Goal: Task Accomplishment & Management: Use online tool/utility

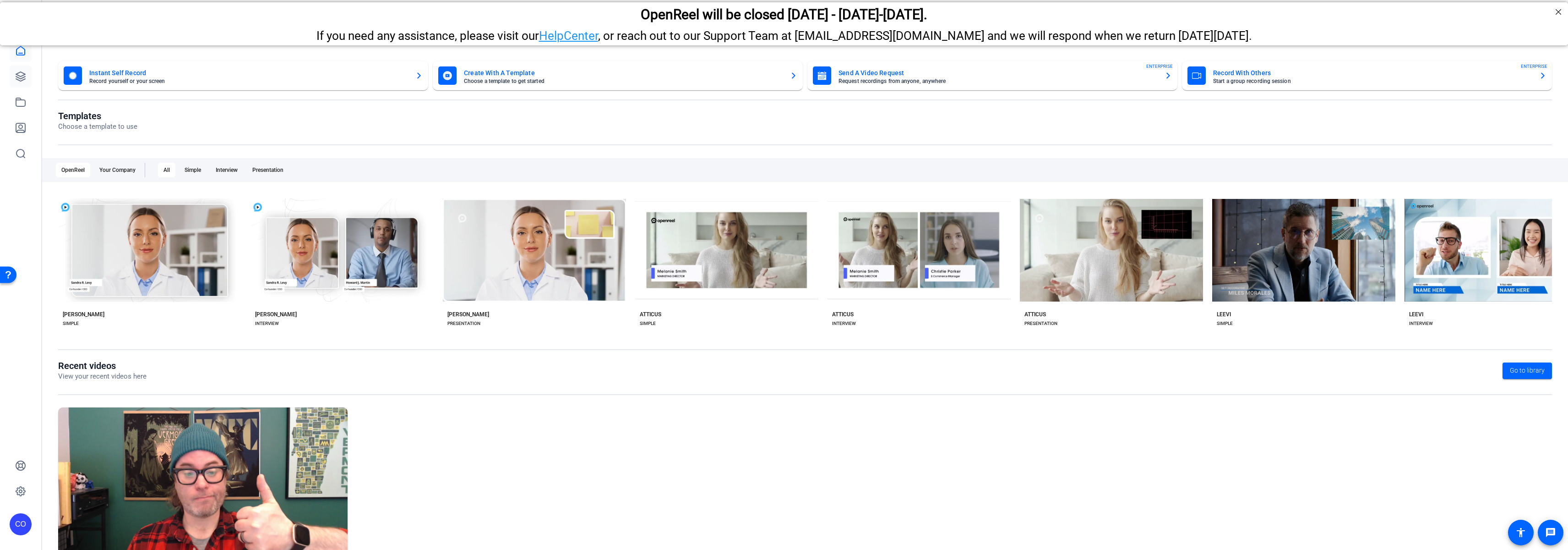
click at [23, 78] on icon at bounding box center [21, 77] width 11 height 11
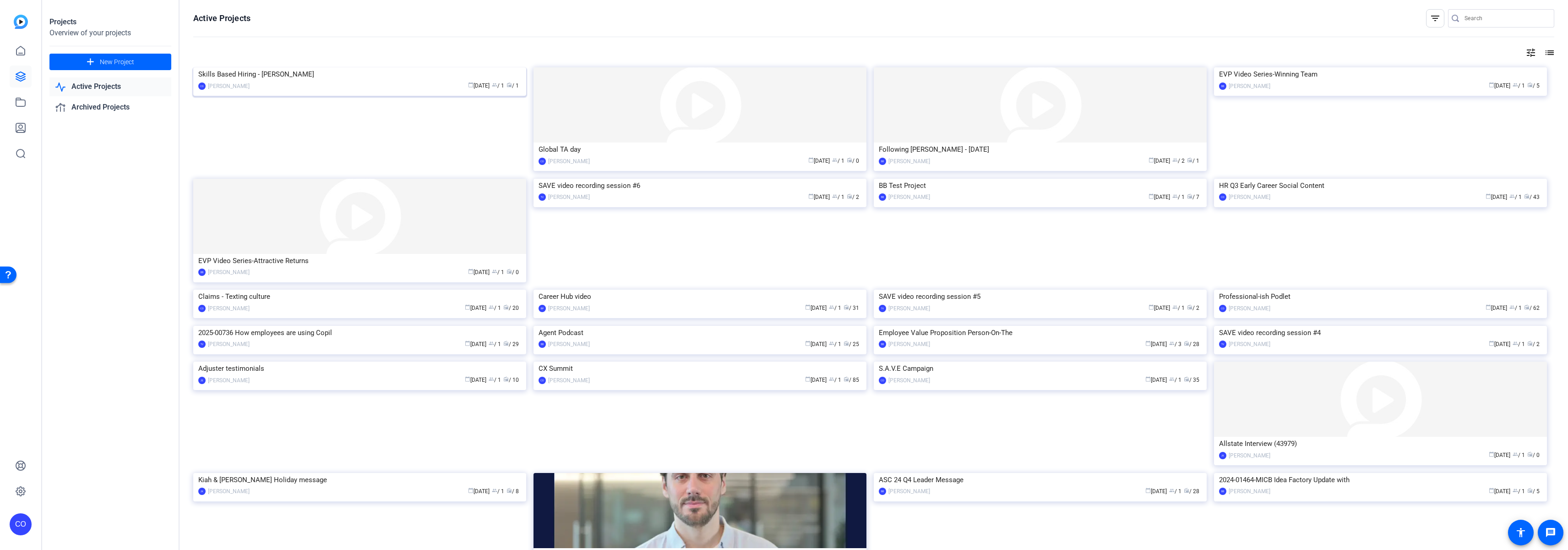
click at [357, 68] on img at bounding box center [359, 68] width 333 height 0
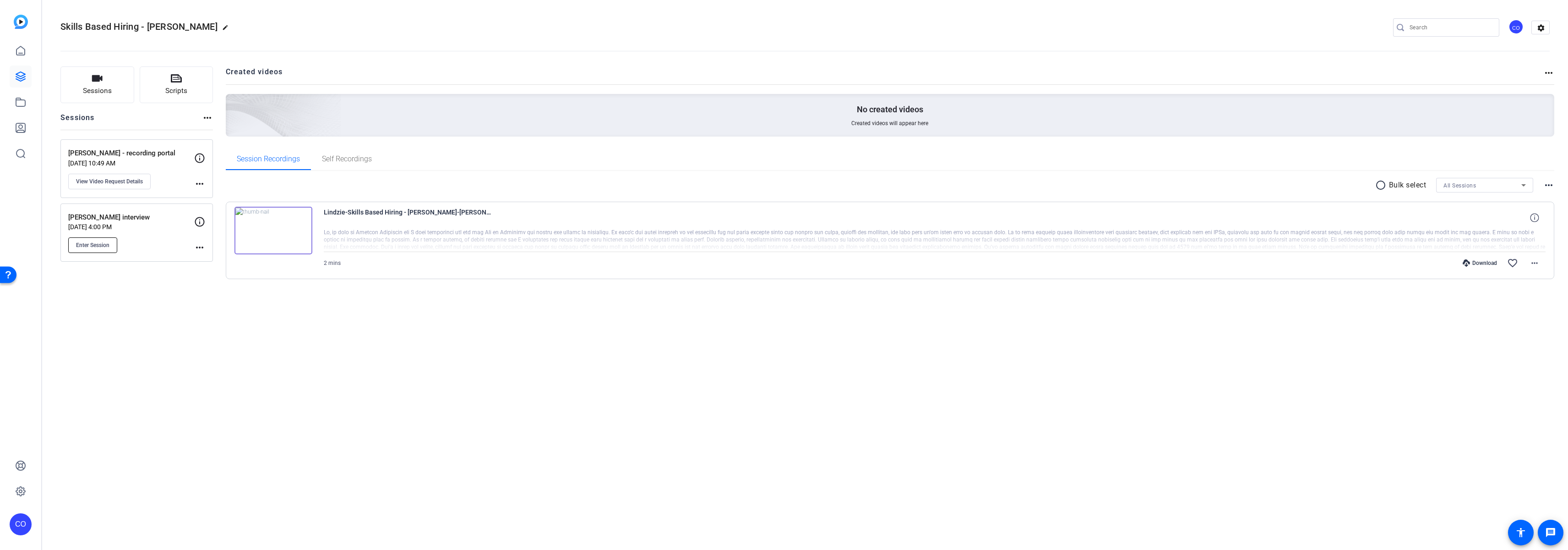
click at [97, 239] on button "Enter Session" at bounding box center [93, 245] width 49 height 16
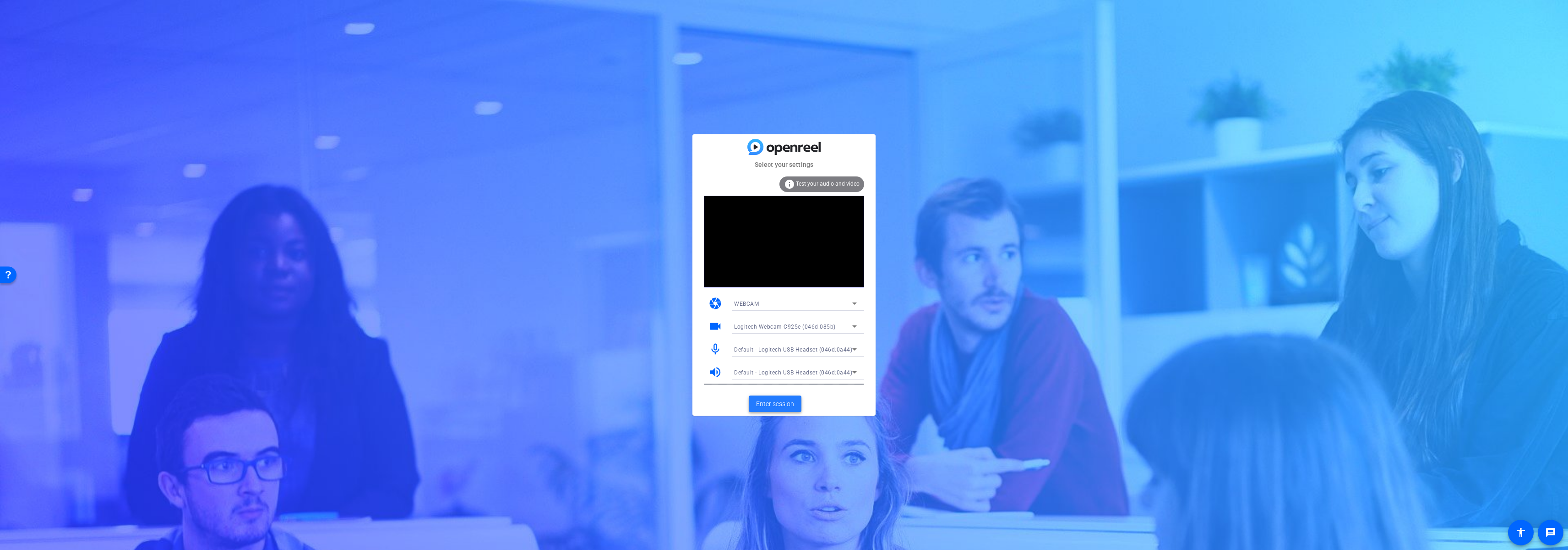
click at [768, 403] on span "Enter session" at bounding box center [775, 404] width 38 height 10
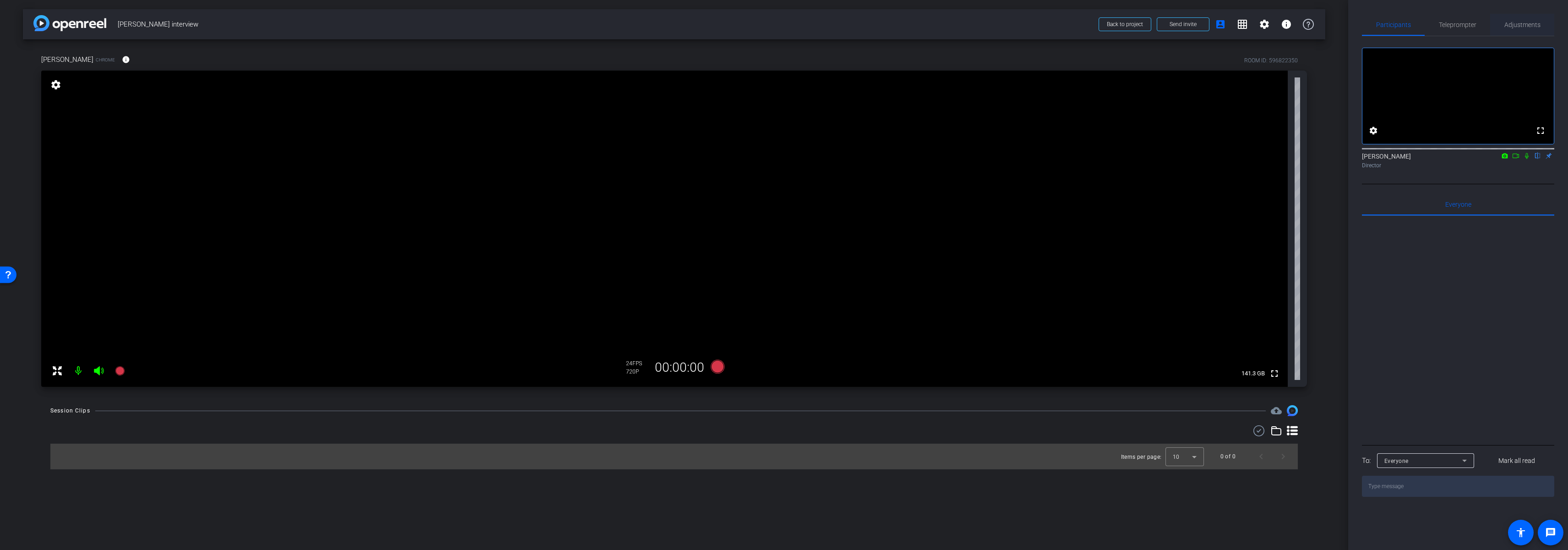
click at [1547, 28] on div "Adjustments" at bounding box center [1522, 25] width 64 height 22
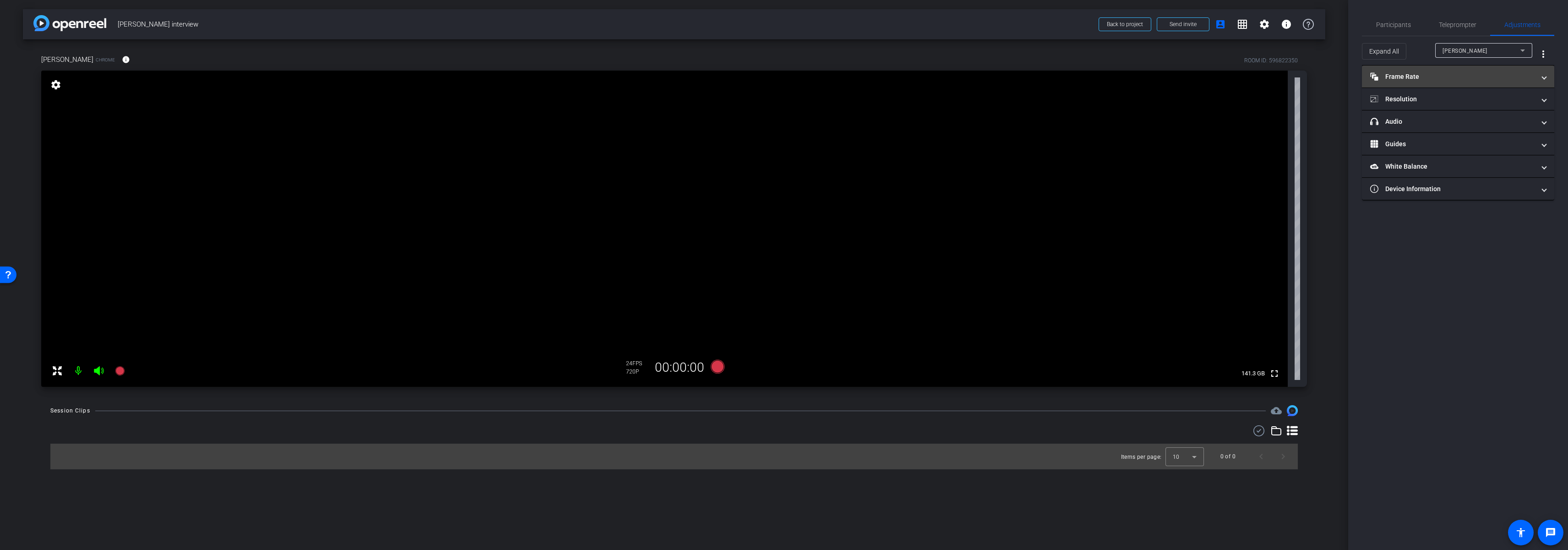
click at [1412, 77] on mat-panel-title "Frame Rate Frame Rate" at bounding box center [1452, 77] width 165 height 10
click at [1496, 105] on div "30" at bounding box center [1494, 104] width 24 height 16
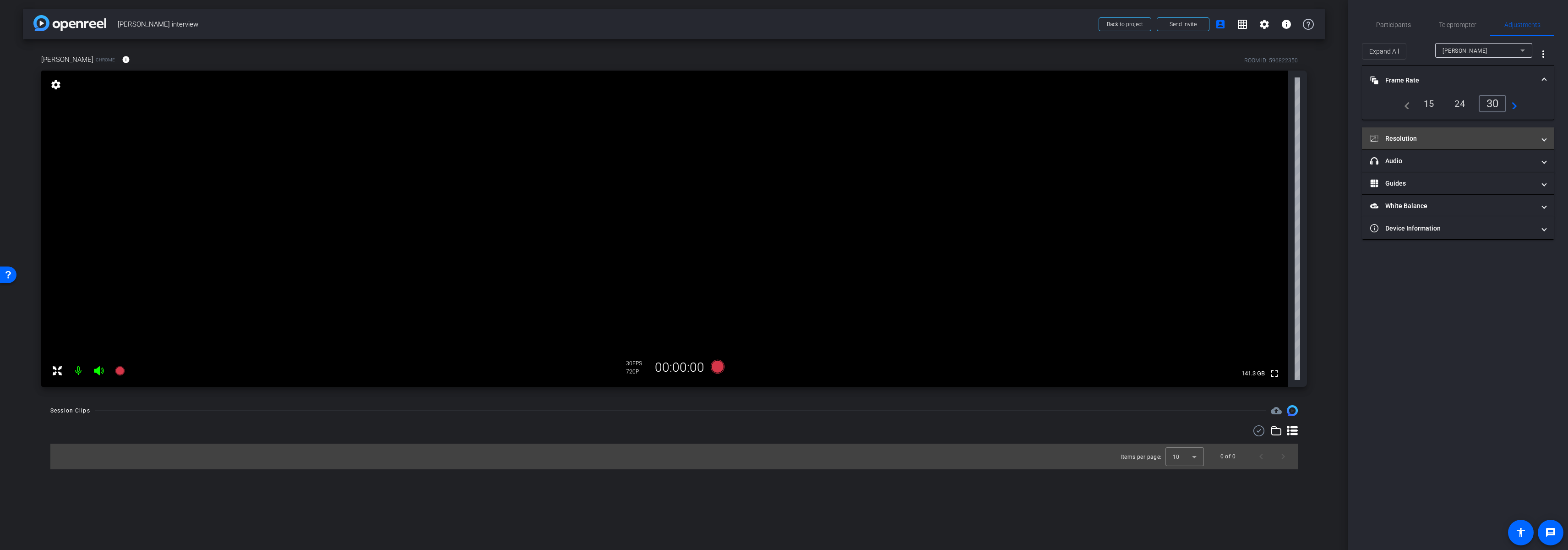
click at [1458, 139] on mat-panel-title "Resolution" at bounding box center [1452, 139] width 165 height 10
click at [1466, 164] on div "1080" at bounding box center [1466, 166] width 34 height 16
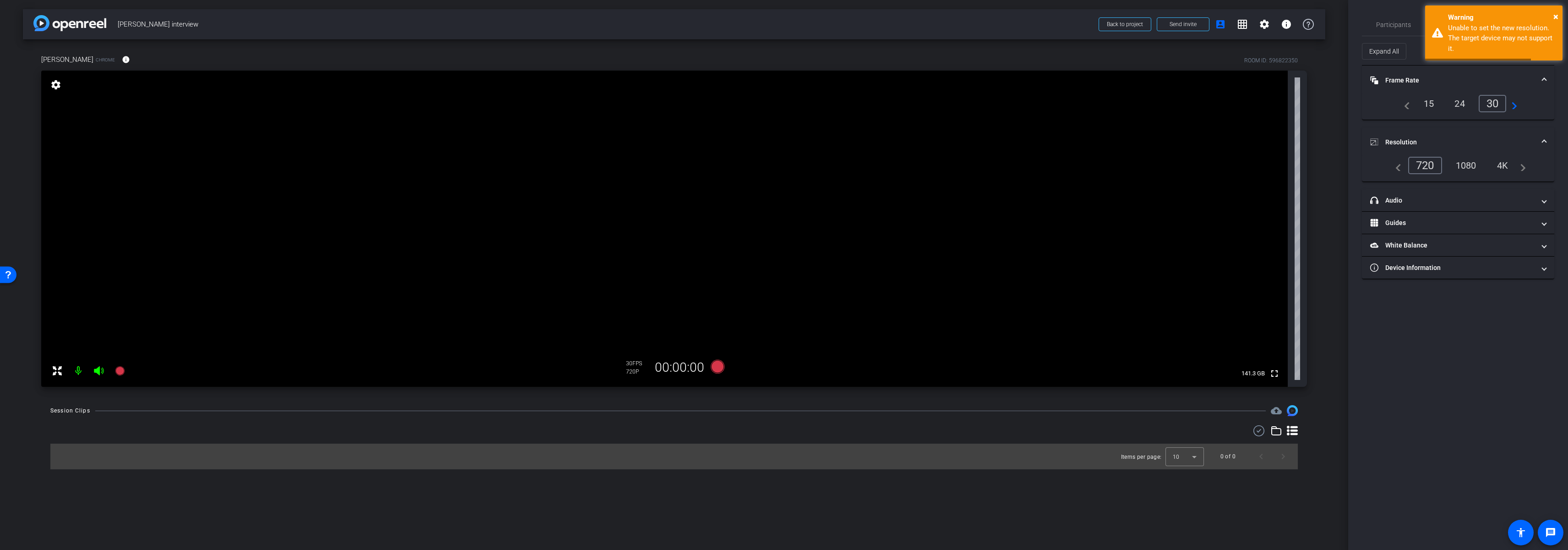
click at [1461, 101] on div "24" at bounding box center [1460, 104] width 24 height 16
click at [1543, 142] on span at bounding box center [1544, 143] width 4 height 10
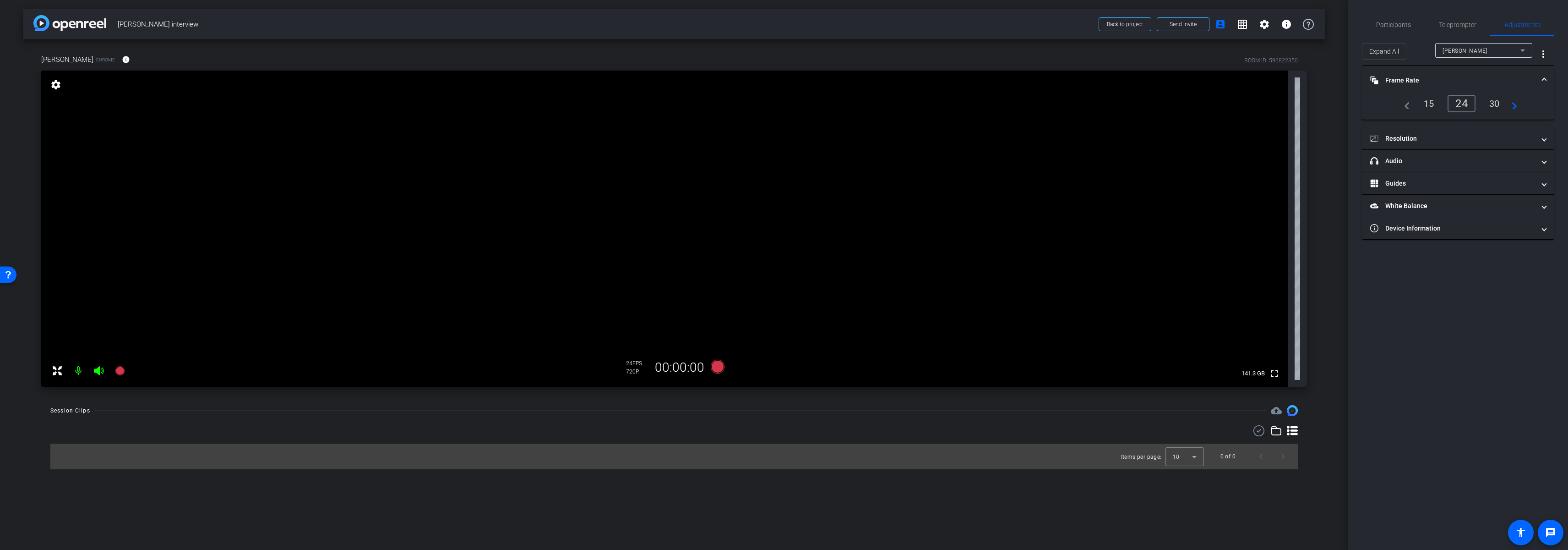
click at [1545, 79] on span at bounding box center [1544, 80] width 4 height 10
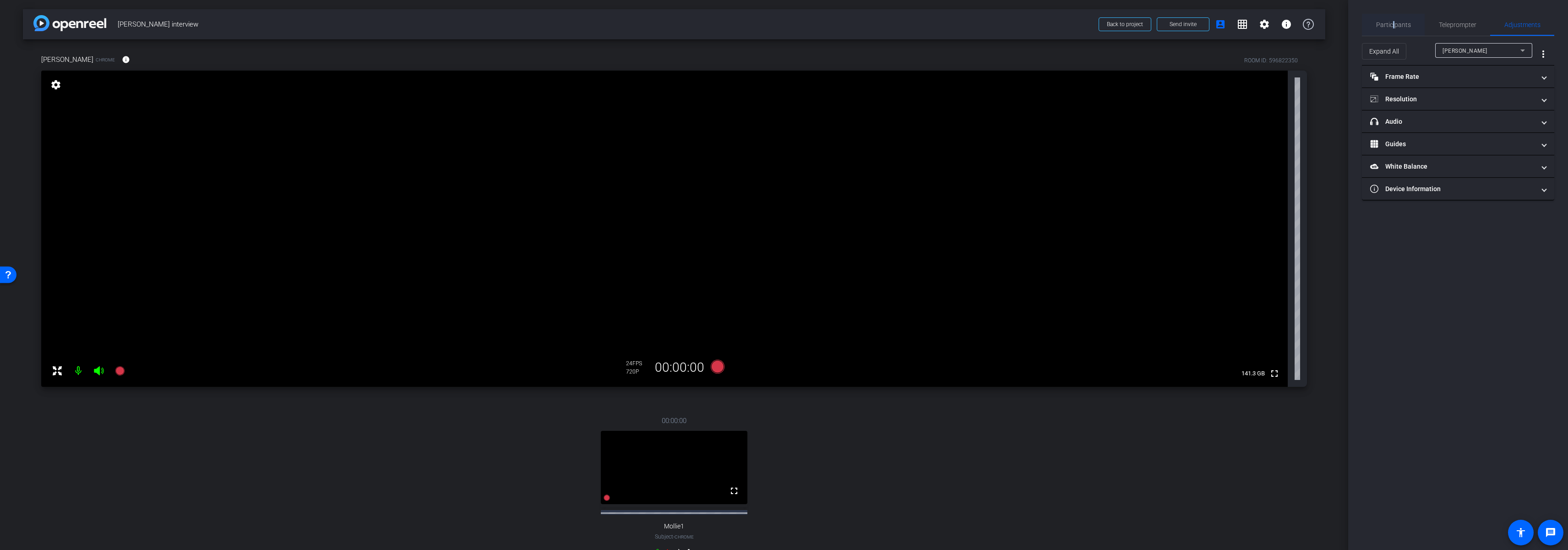
click at [1393, 24] on span "Participants" at bounding box center [1393, 24] width 35 height 7
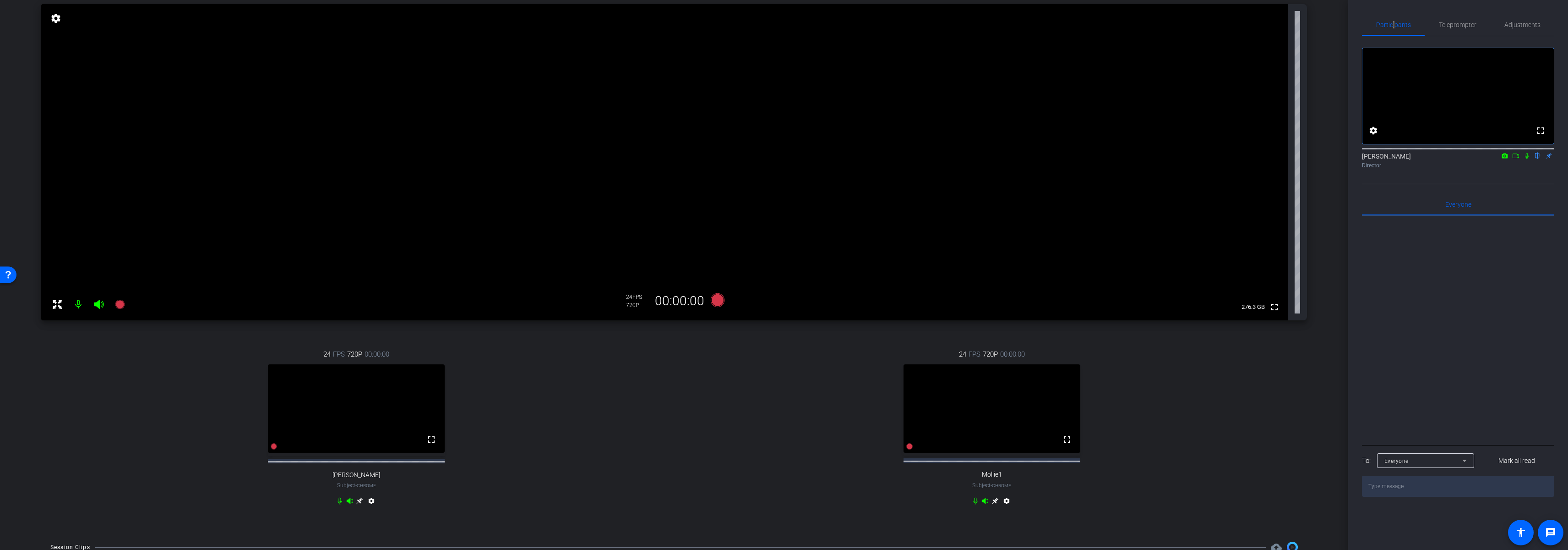
scroll to position [93, 0]
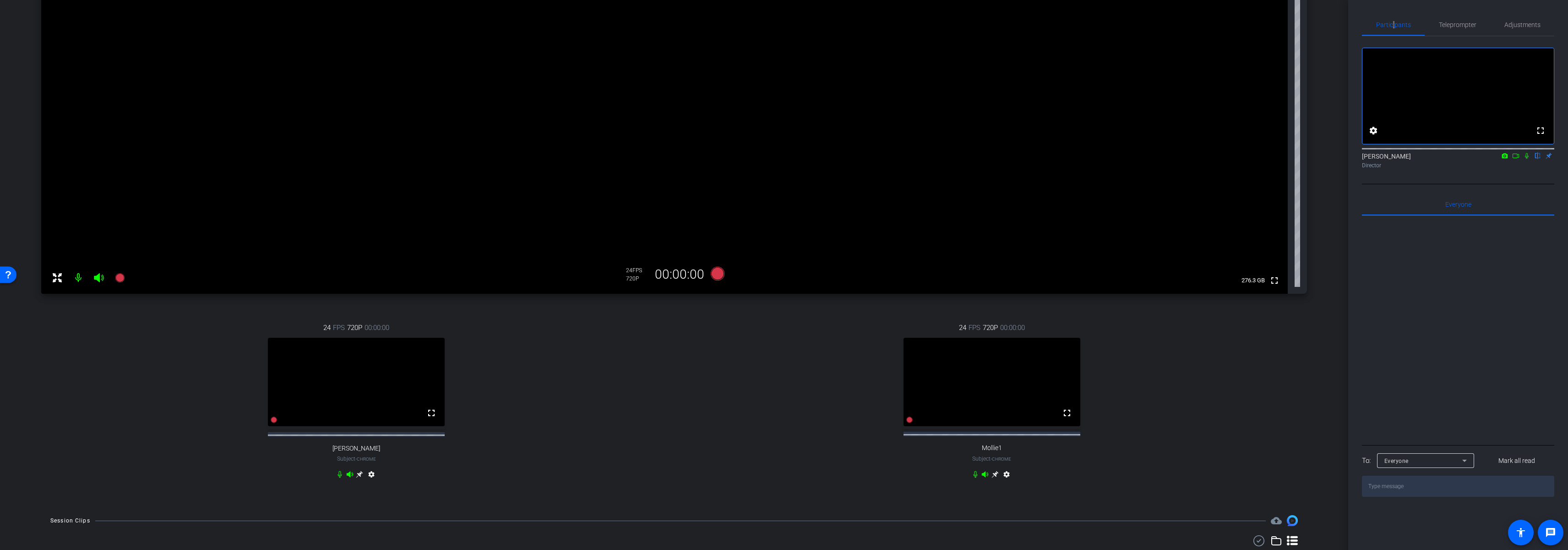
click at [358, 478] on icon at bounding box center [360, 474] width 7 height 7
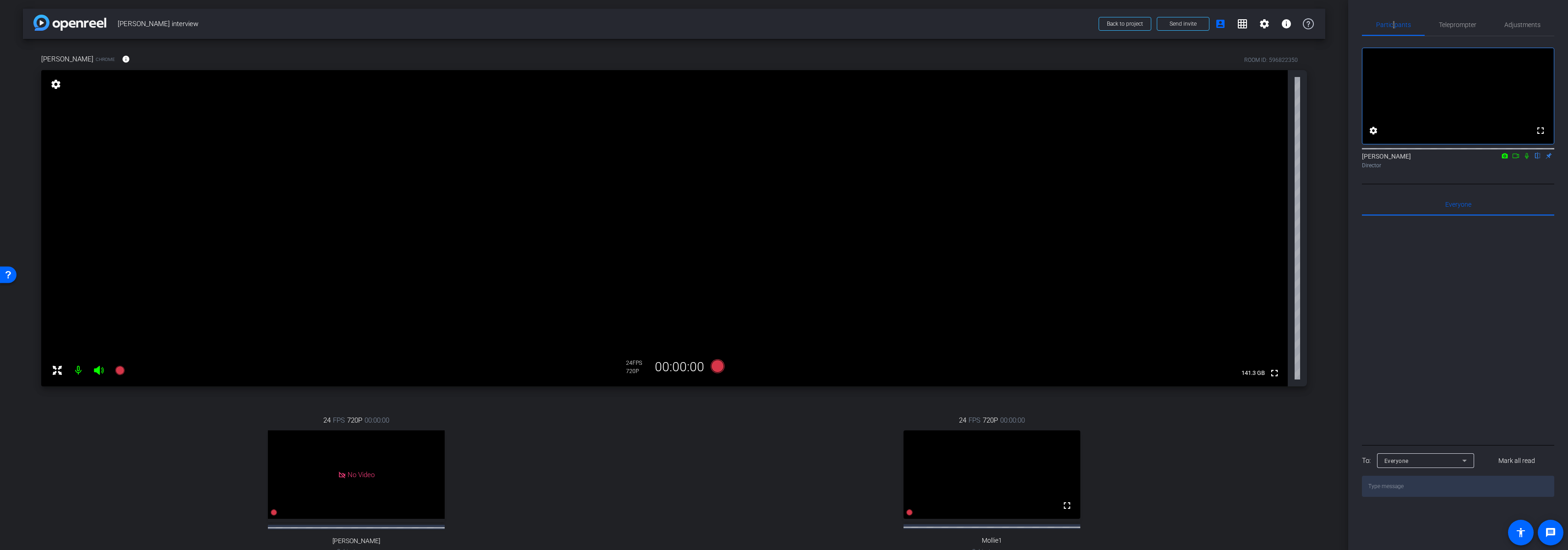
scroll to position [0, 0]
click at [714, 450] on div "24 FPS 720P 00:00:00 fullscreen Mollie1 Subject - Chrome settings" at bounding box center [992, 495] width 631 height 189
click at [714, 366] on icon at bounding box center [718, 367] width 14 height 14
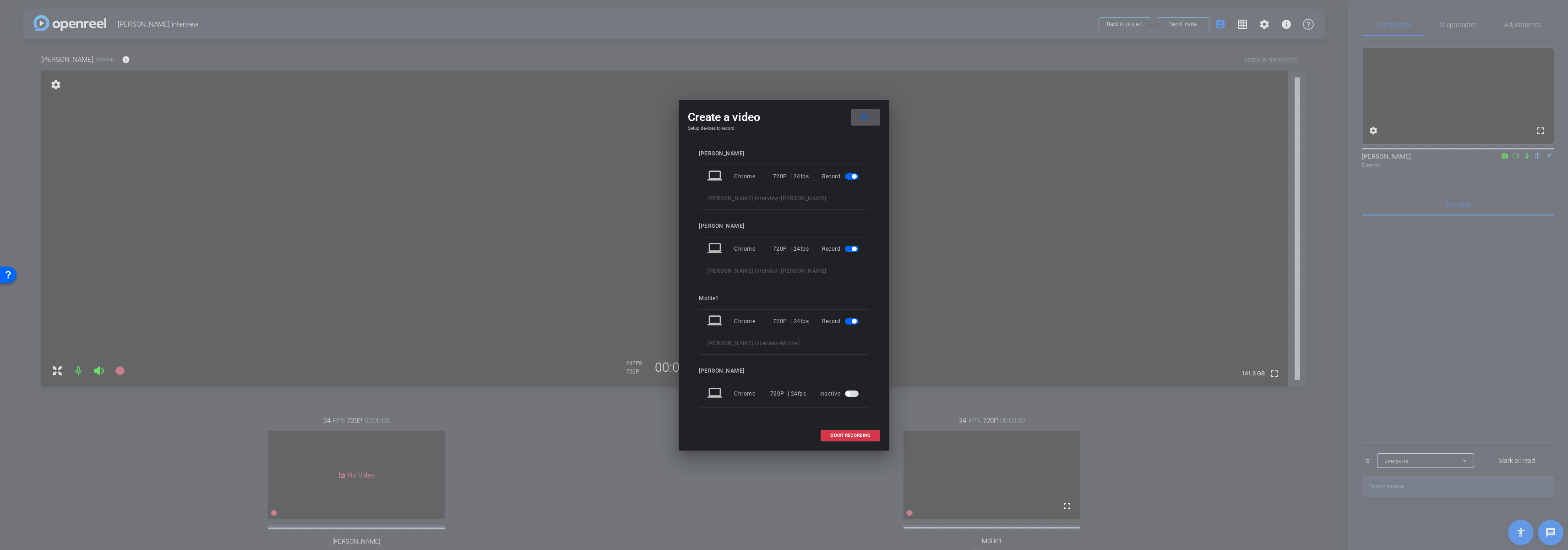
click at [853, 172] on mat-slide-toggle at bounding box center [853, 177] width 16 height 11
click at [852, 174] on span "button" at bounding box center [852, 176] width 14 height 7
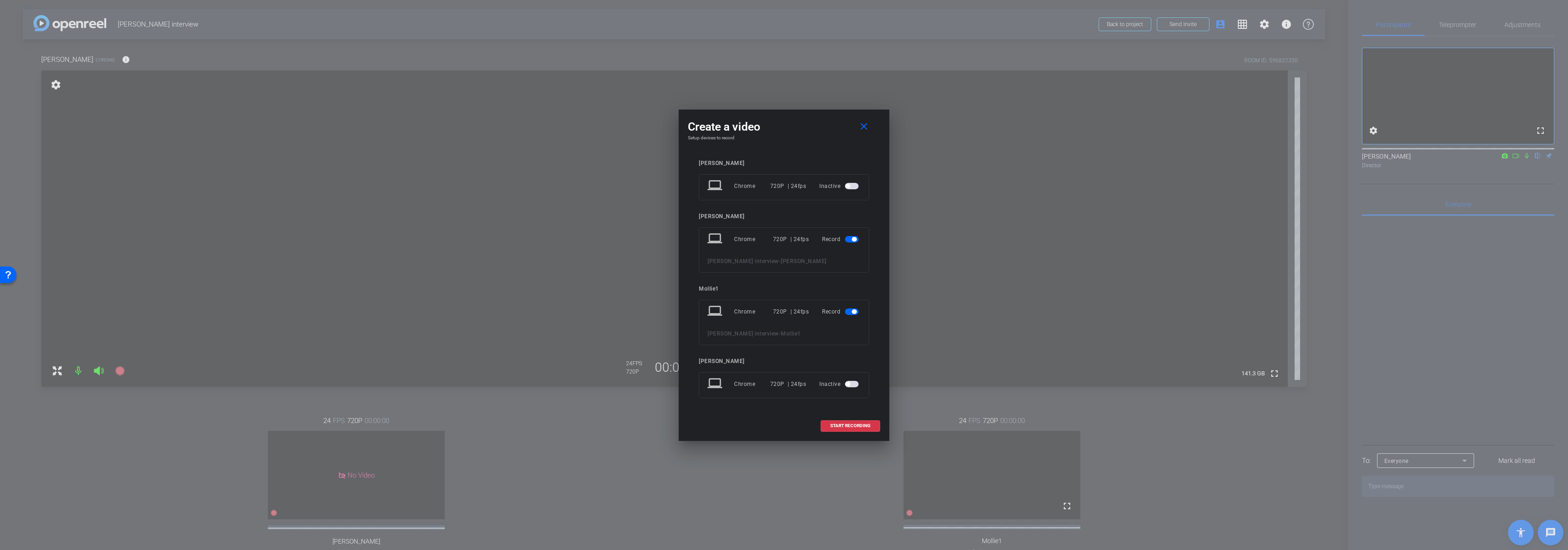
click at [852, 310] on span "button" at bounding box center [854, 312] width 5 height 5
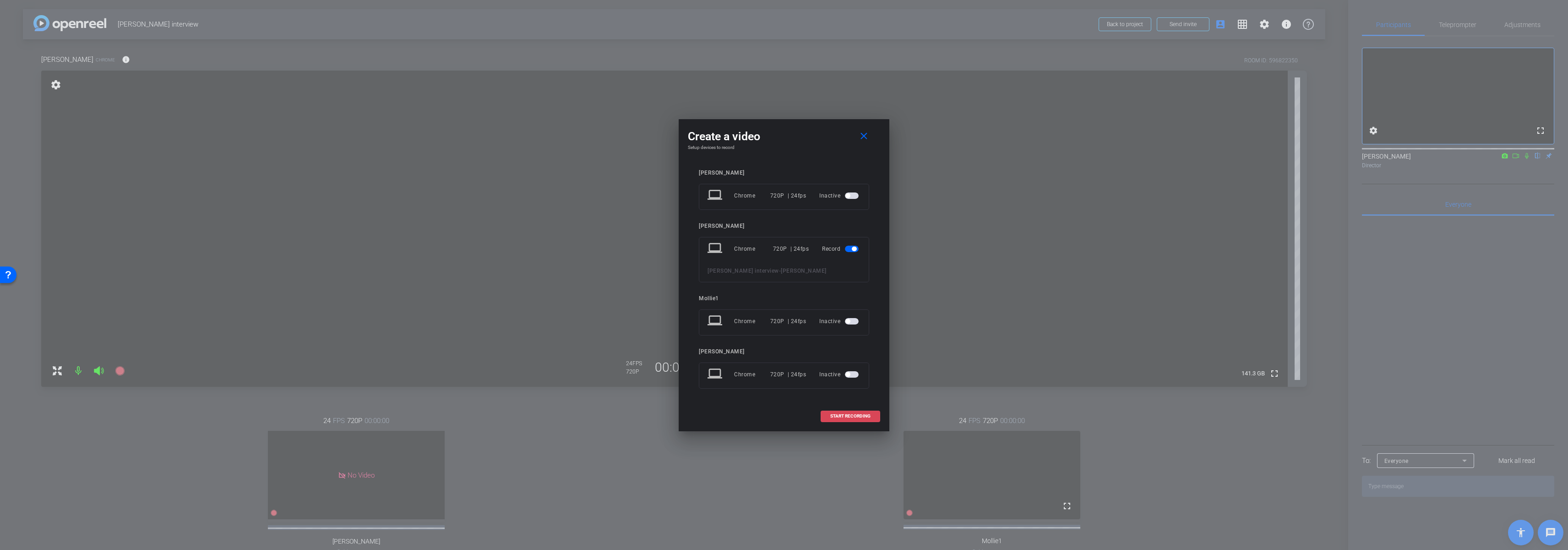
click at [844, 420] on span at bounding box center [850, 416] width 58 height 22
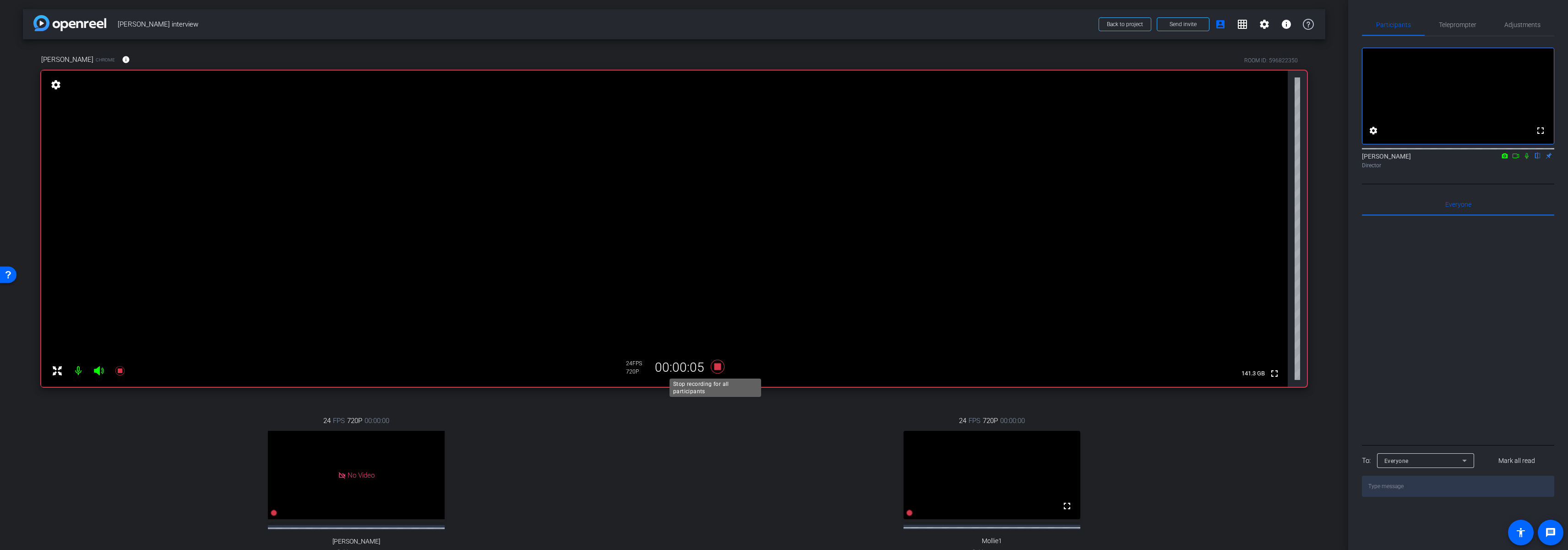
click at [715, 364] on icon at bounding box center [718, 367] width 14 height 14
click at [1253, 29] on span at bounding box center [1264, 24] width 22 height 22
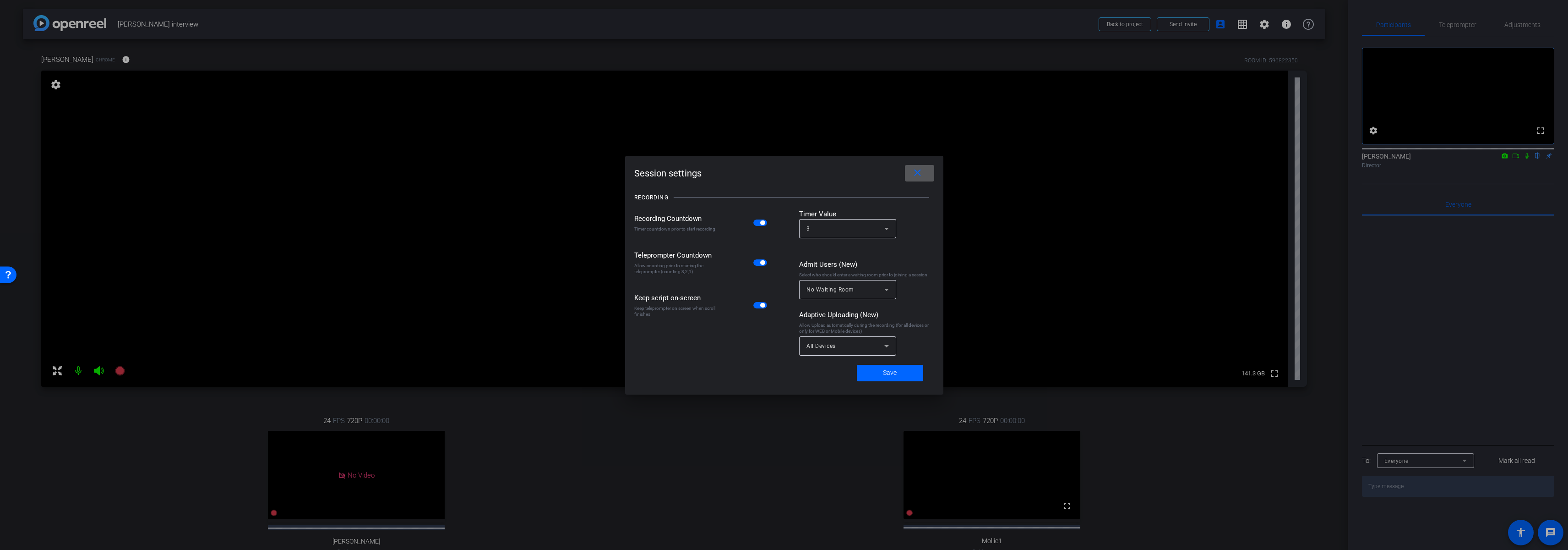
click at [765, 223] on span "button" at bounding box center [763, 223] width 5 height 5
click at [761, 262] on span "button" at bounding box center [763, 263] width 5 height 5
click at [763, 308] on mat-slide-toggle at bounding box center [761, 305] width 16 height 10
click at [762, 308] on span "button" at bounding box center [760, 305] width 14 height 7
click at [882, 378] on span at bounding box center [890, 373] width 66 height 22
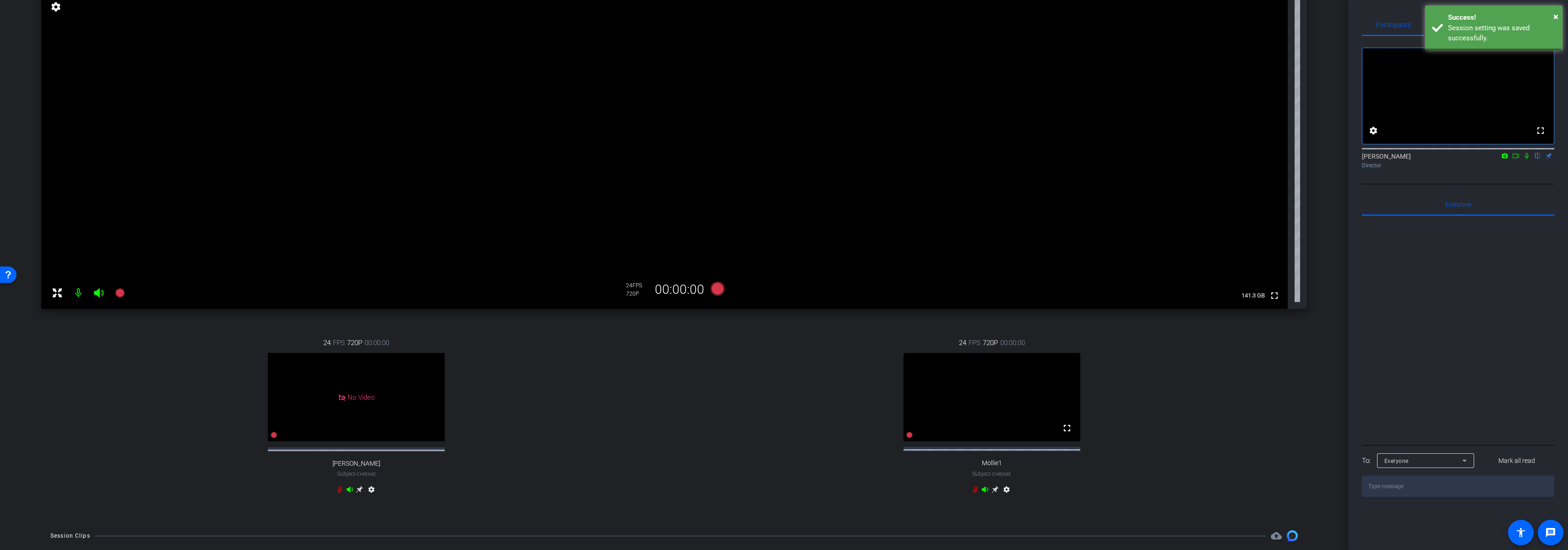
scroll to position [151, 0]
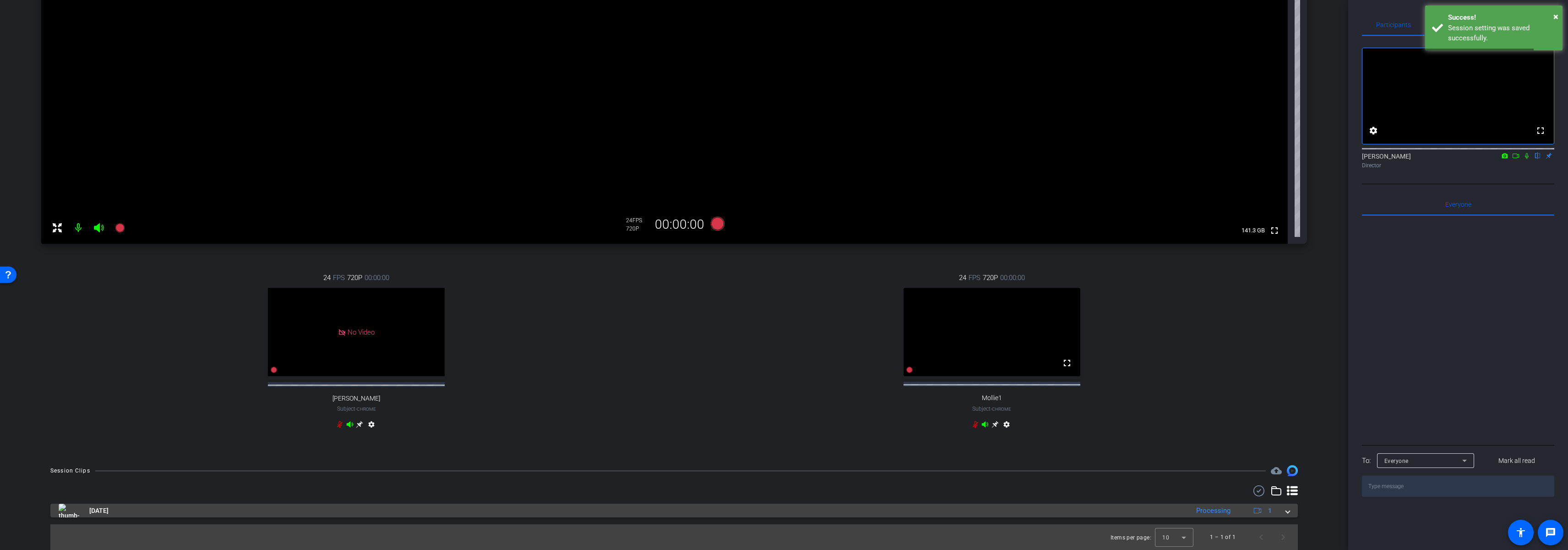
click at [149, 513] on mat-panel-title "[DATE]" at bounding box center [621, 510] width 1125 height 14
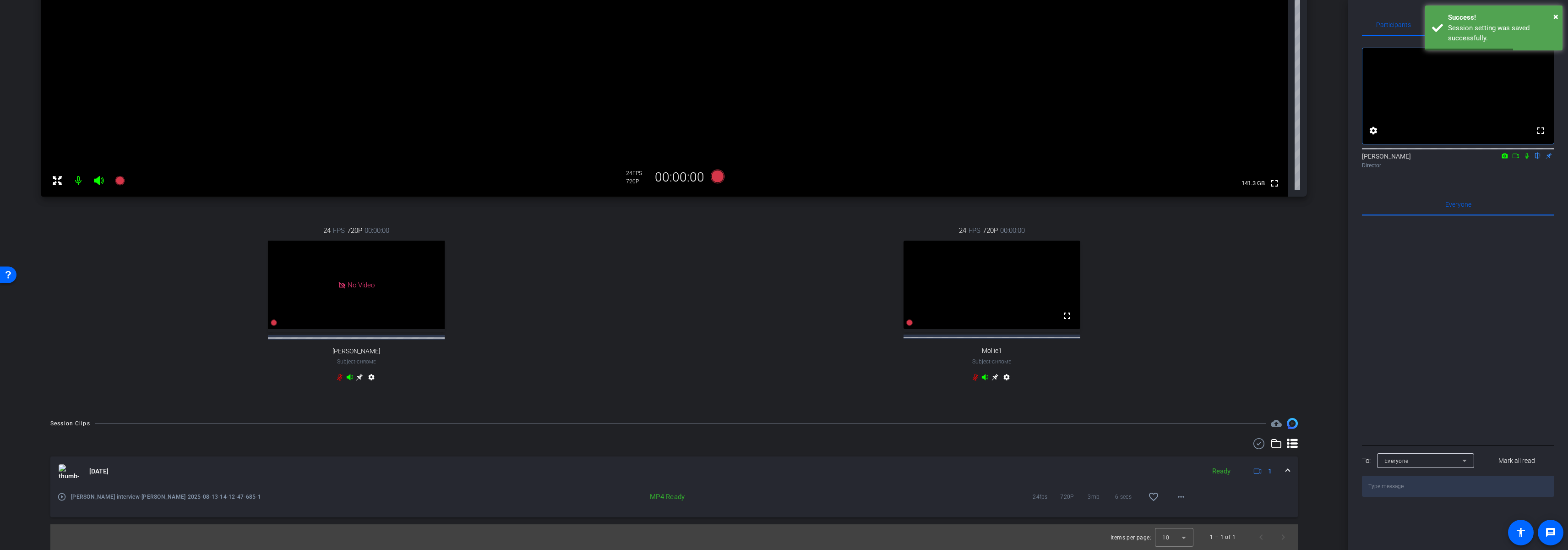
scroll to position [199, 0]
click at [62, 502] on div "play_circle_outline [PERSON_NAME] interview-[PERSON_NAME]-2025-08-13-14-12-47-6…" at bounding box center [217, 496] width 321 height 22
click at [62, 498] on mat-icon "play_circle_outline" at bounding box center [61, 496] width 9 height 9
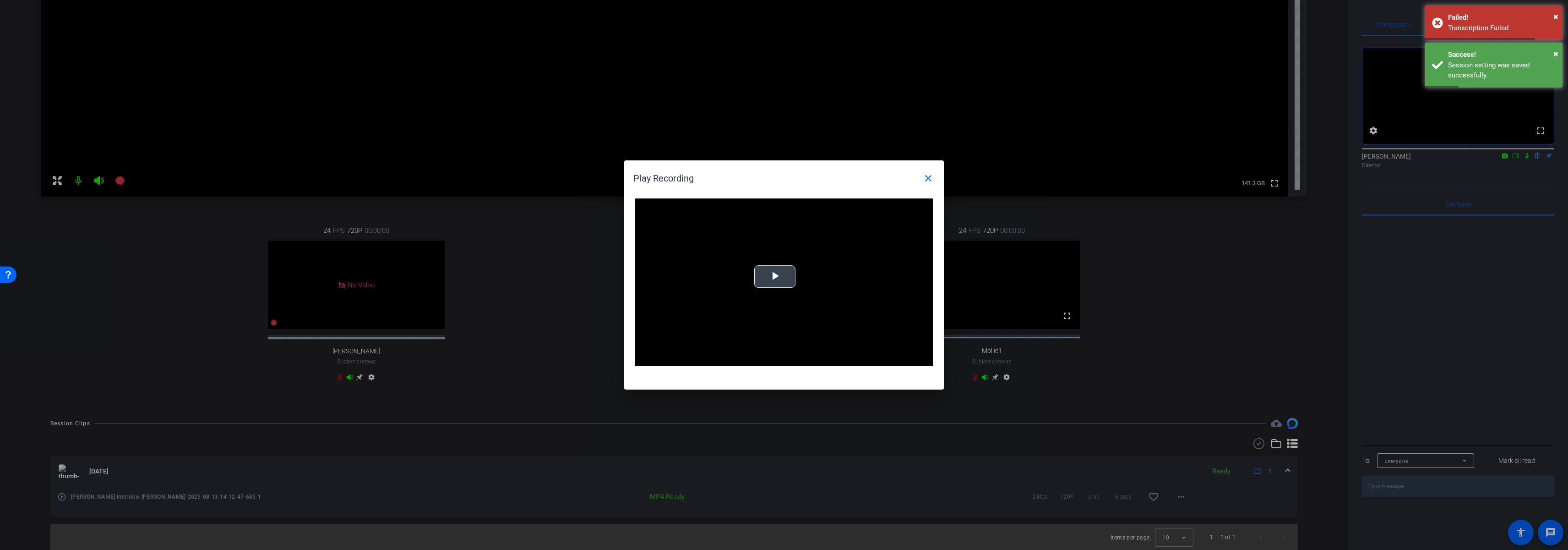
click at [775, 277] on span "Video Player" at bounding box center [775, 277] width 0 height 0
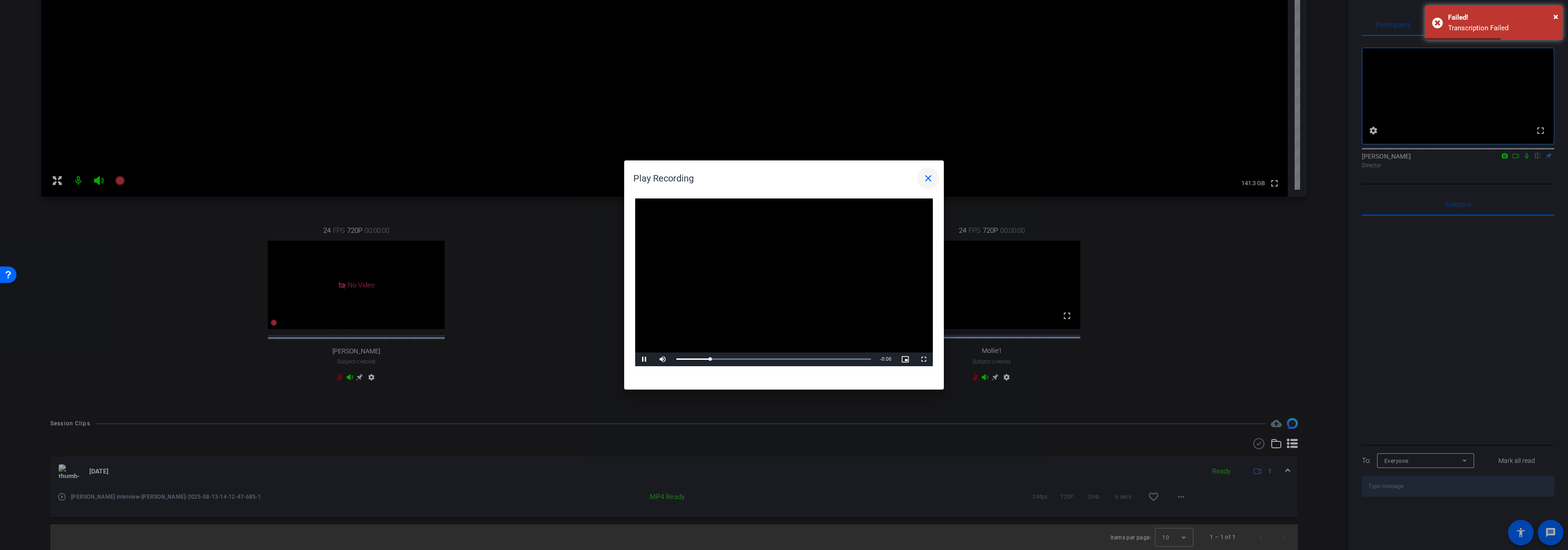
click at [929, 175] on mat-icon "close" at bounding box center [928, 178] width 11 height 11
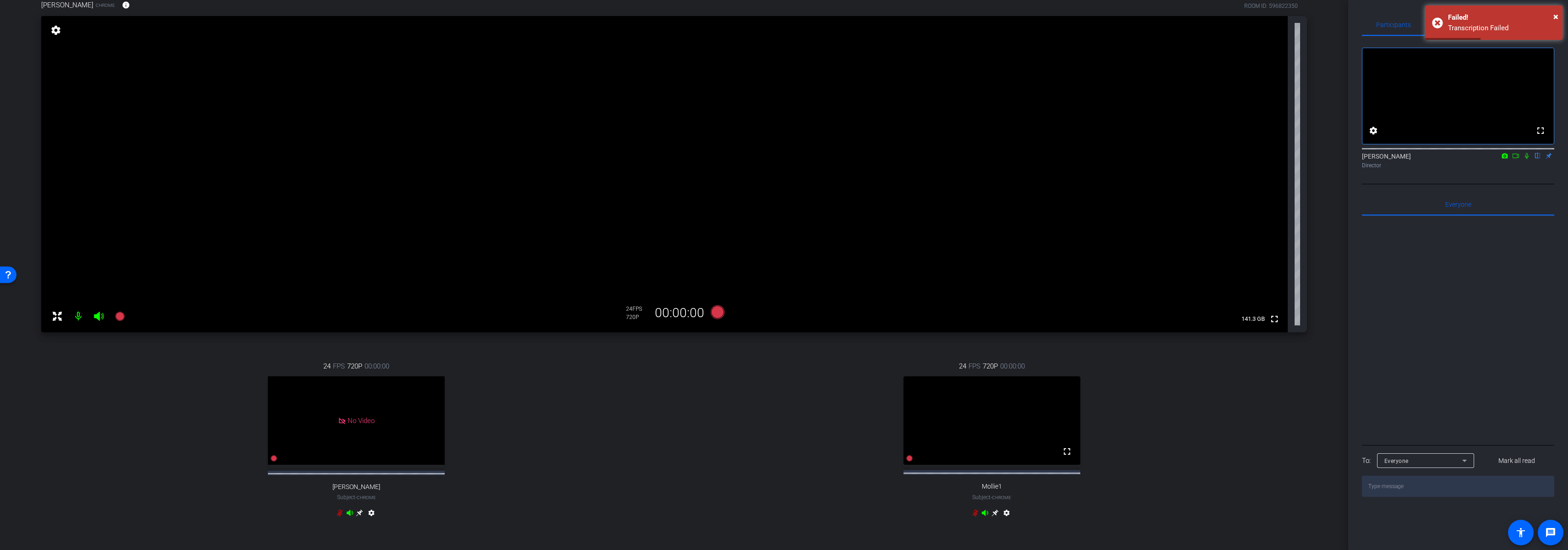
scroll to position [0, 0]
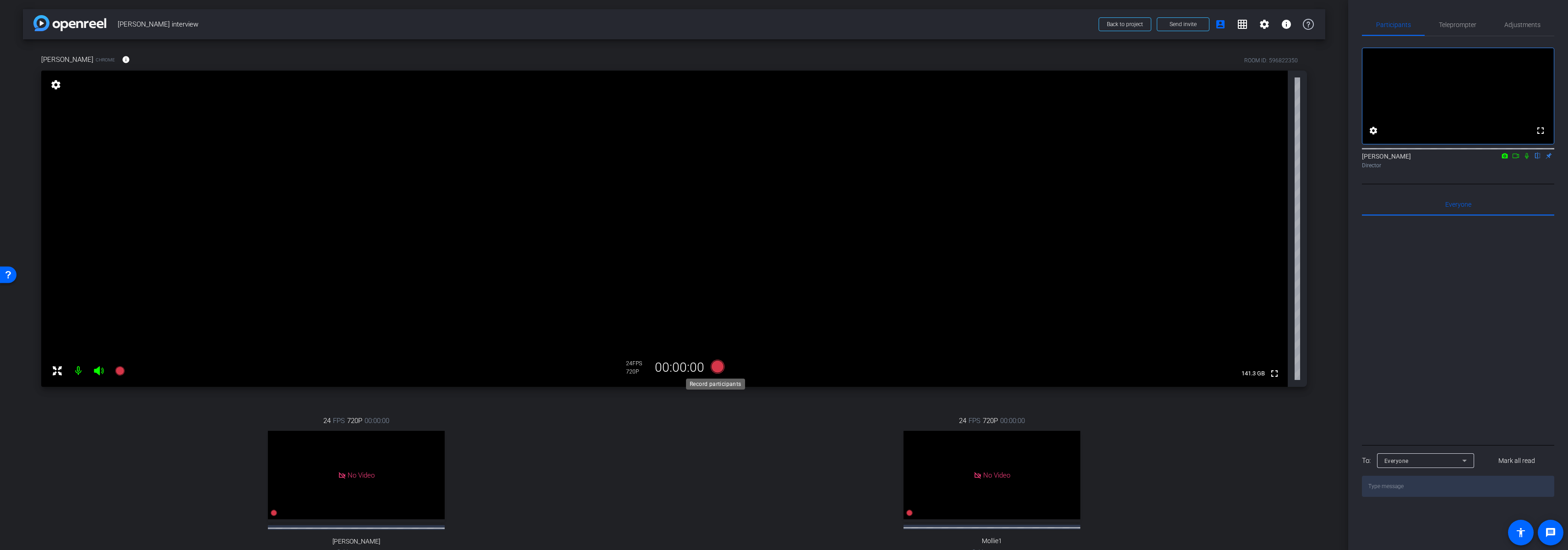
click at [714, 367] on icon at bounding box center [718, 367] width 14 height 14
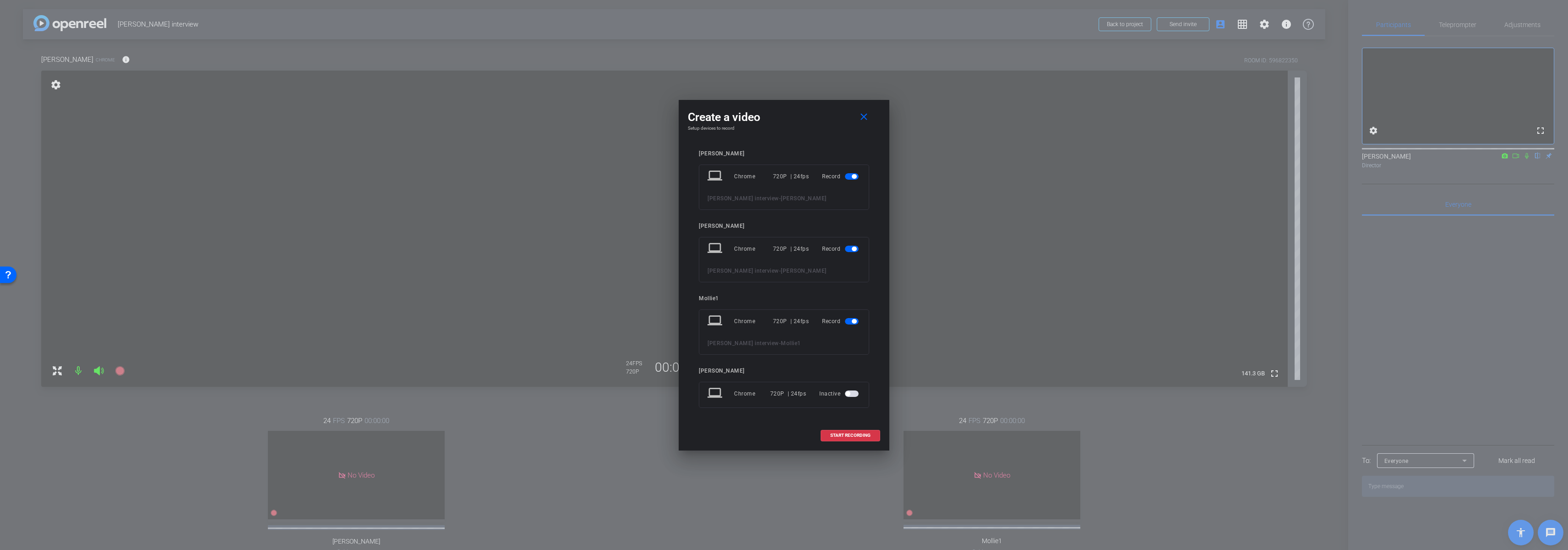
click at [852, 177] on span "button" at bounding box center [854, 177] width 5 height 5
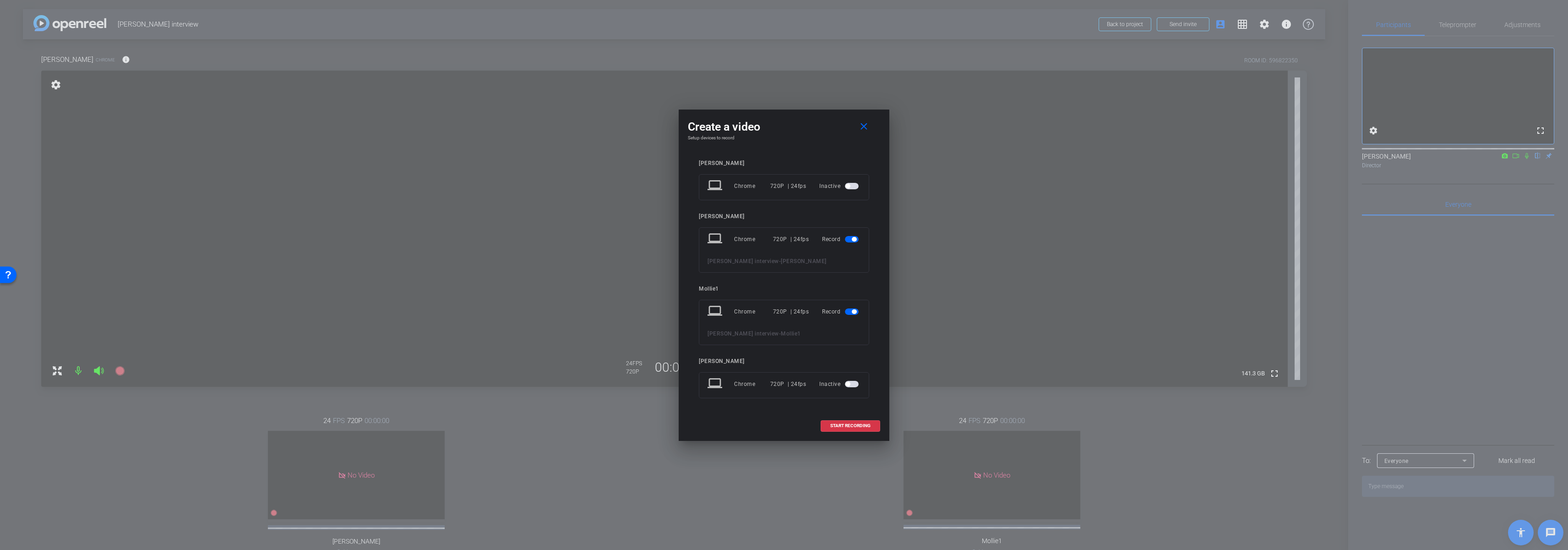
click at [853, 314] on span "button" at bounding box center [852, 311] width 14 height 7
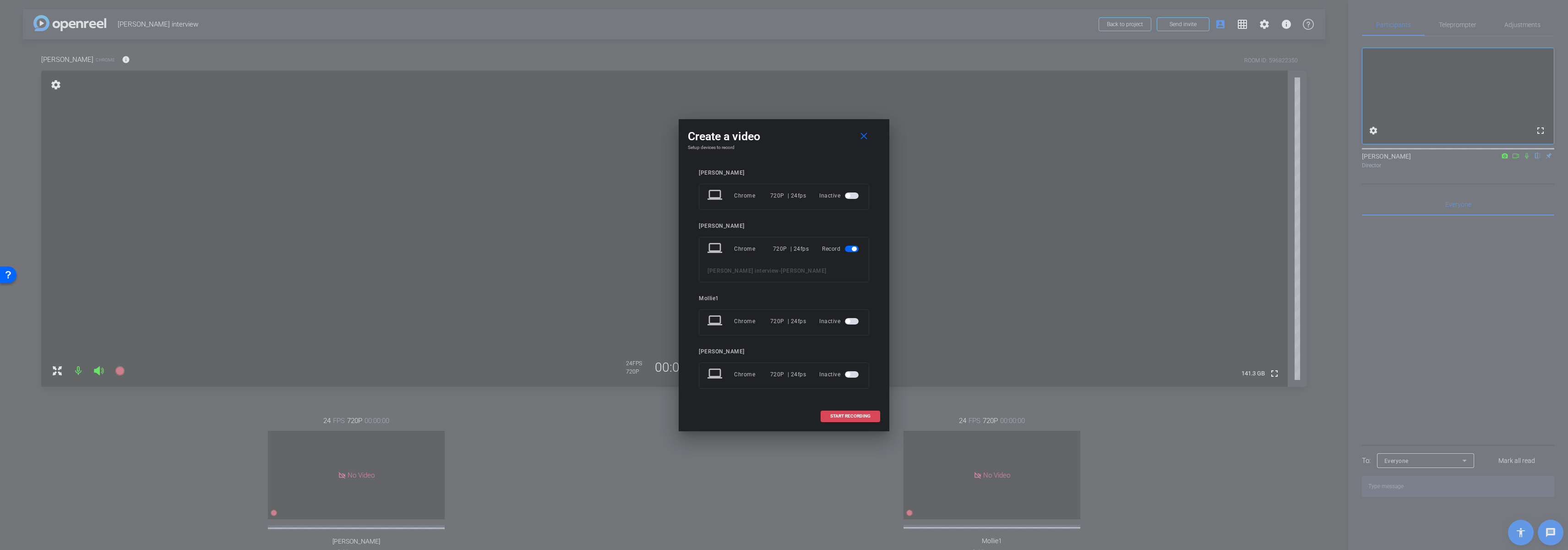
click at [853, 416] on span "START RECORDING" at bounding box center [850, 416] width 40 height 5
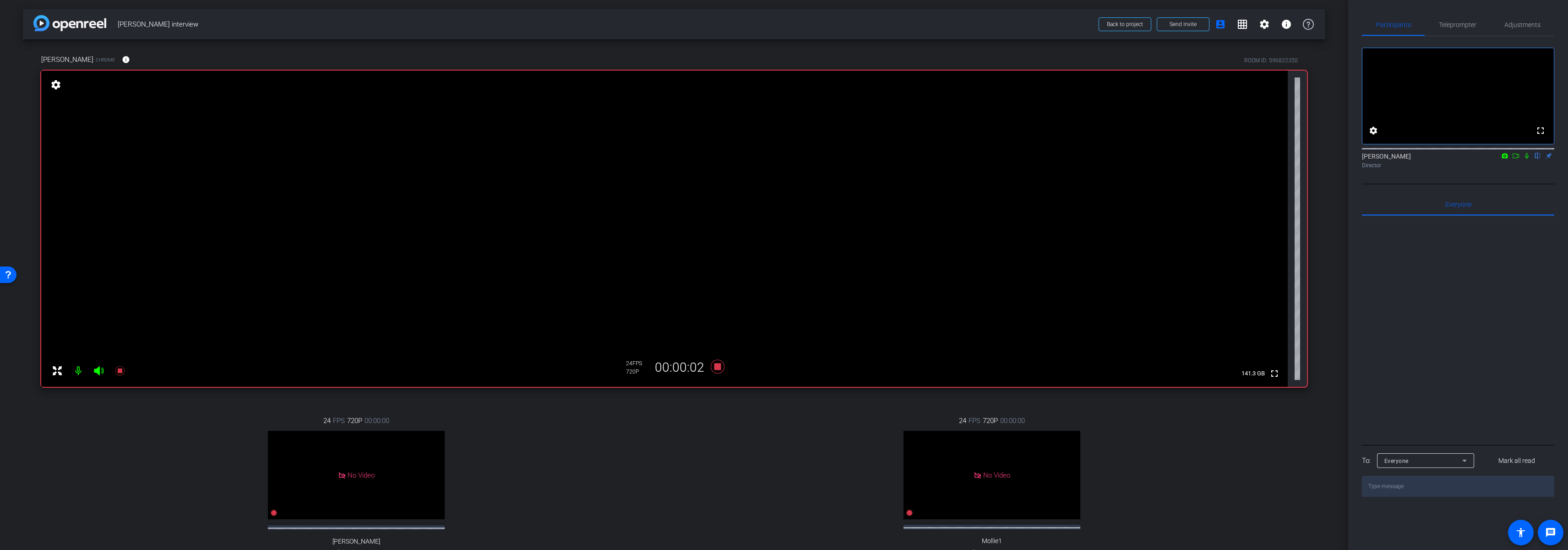
click at [1527, 159] on icon at bounding box center [1527, 156] width 7 height 7
click at [1528, 159] on icon at bounding box center [1527, 156] width 7 height 7
click at [716, 367] on icon at bounding box center [718, 367] width 14 height 14
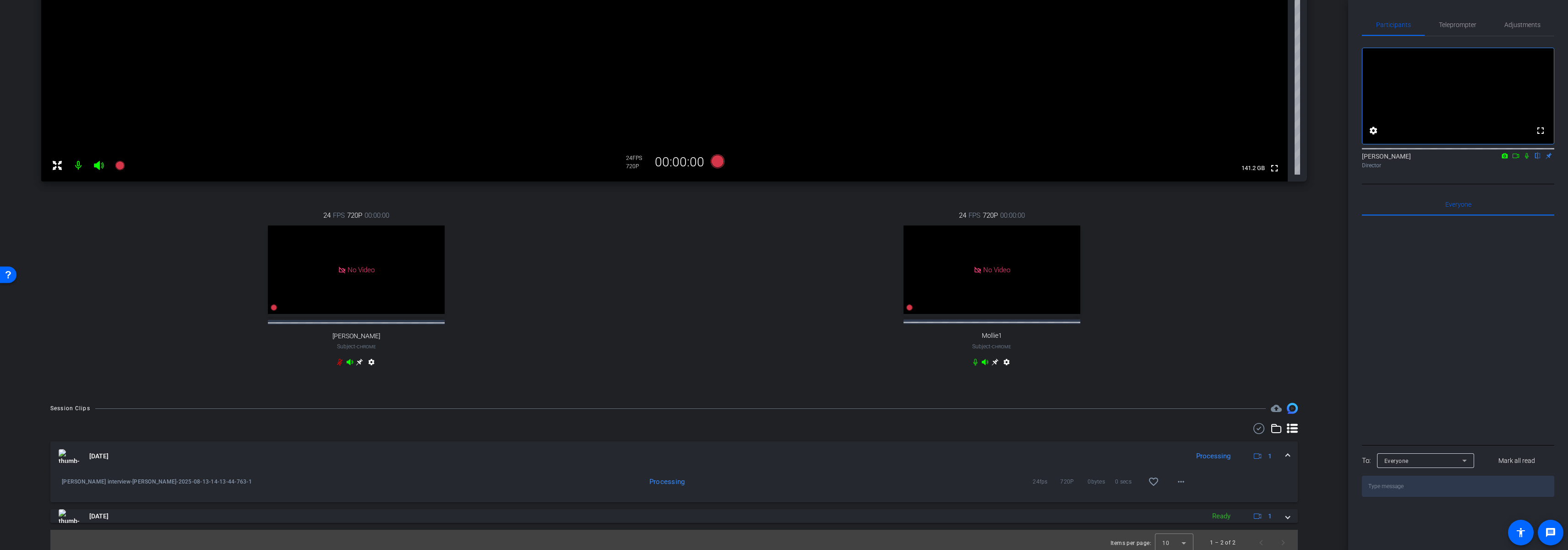
scroll to position [219, 0]
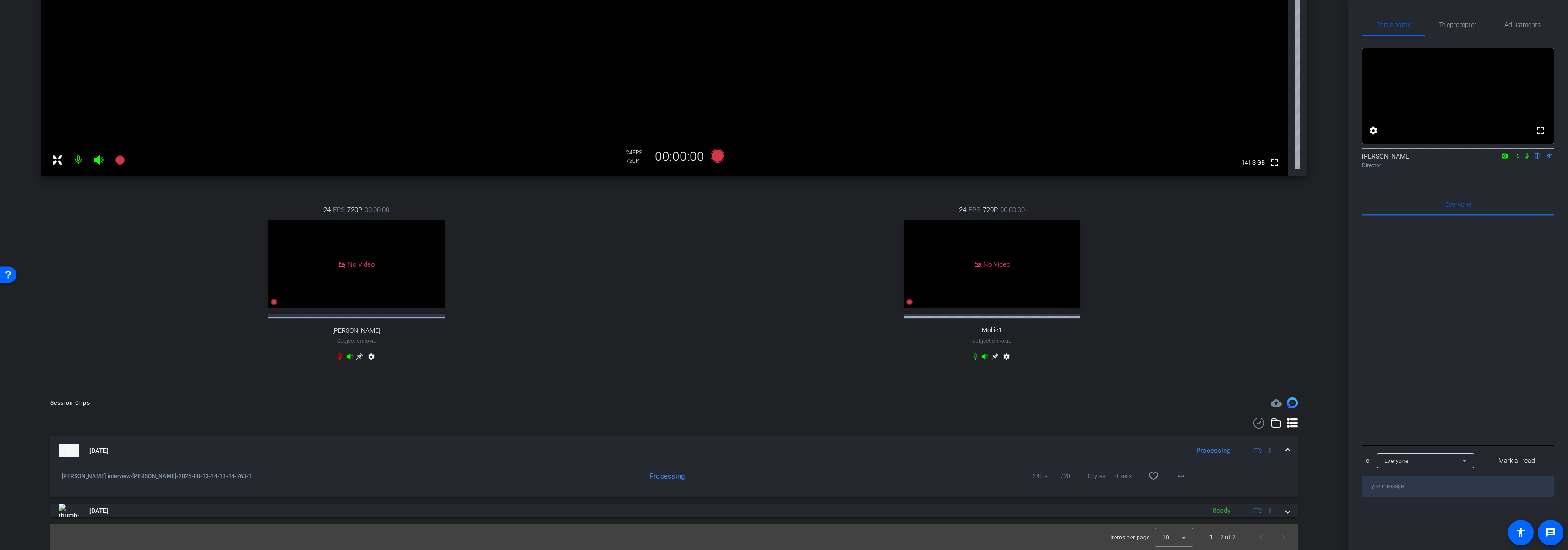
click at [302, 446] on mat-panel-title "[DATE]" at bounding box center [621, 450] width 1125 height 14
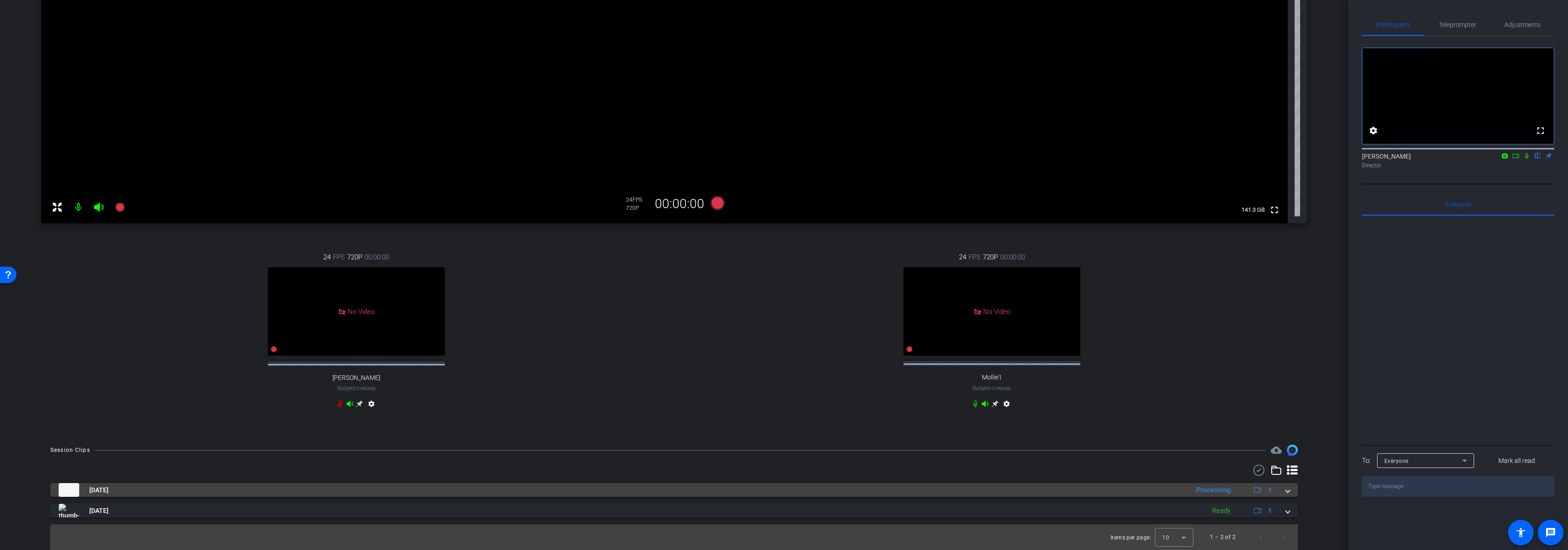
scroll to position [172, 0]
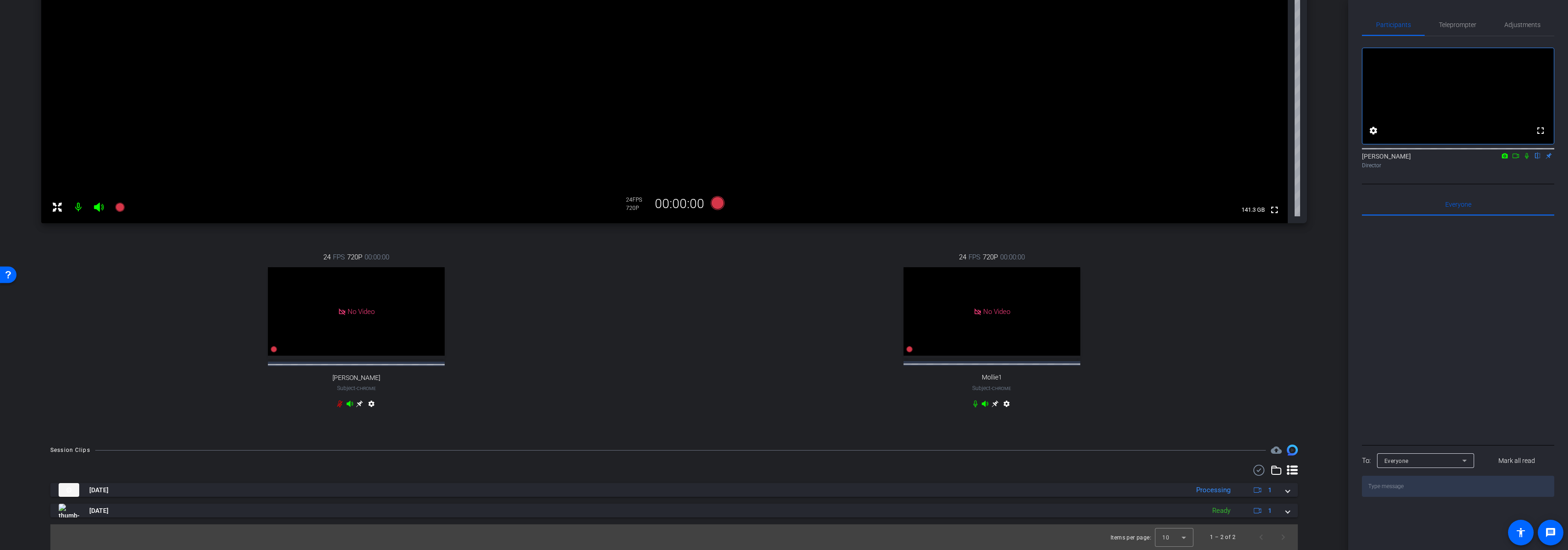
click at [645, 497] on div "[DATE] Processing 1 [PERSON_NAME] interview-[PERSON_NAME]-2025-08-13-14-13-44-7…" at bounding box center [674, 500] width 1247 height 34
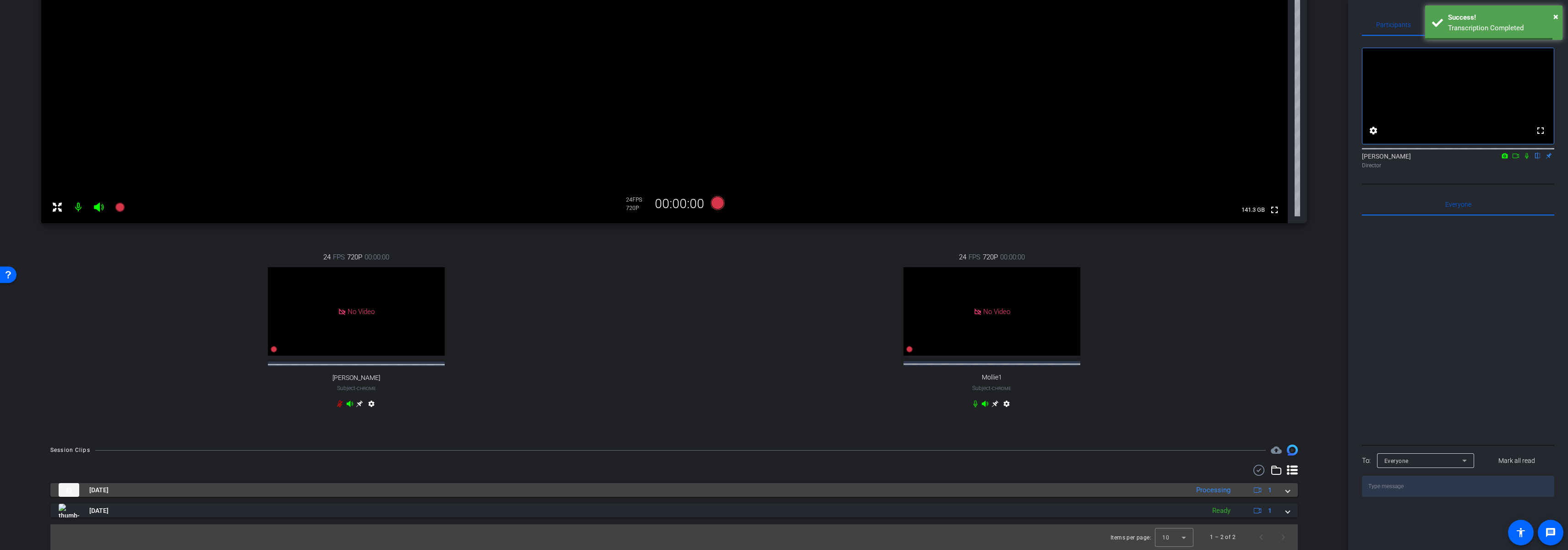
click at [501, 487] on mat-panel-title "[DATE]" at bounding box center [621, 490] width 1125 height 14
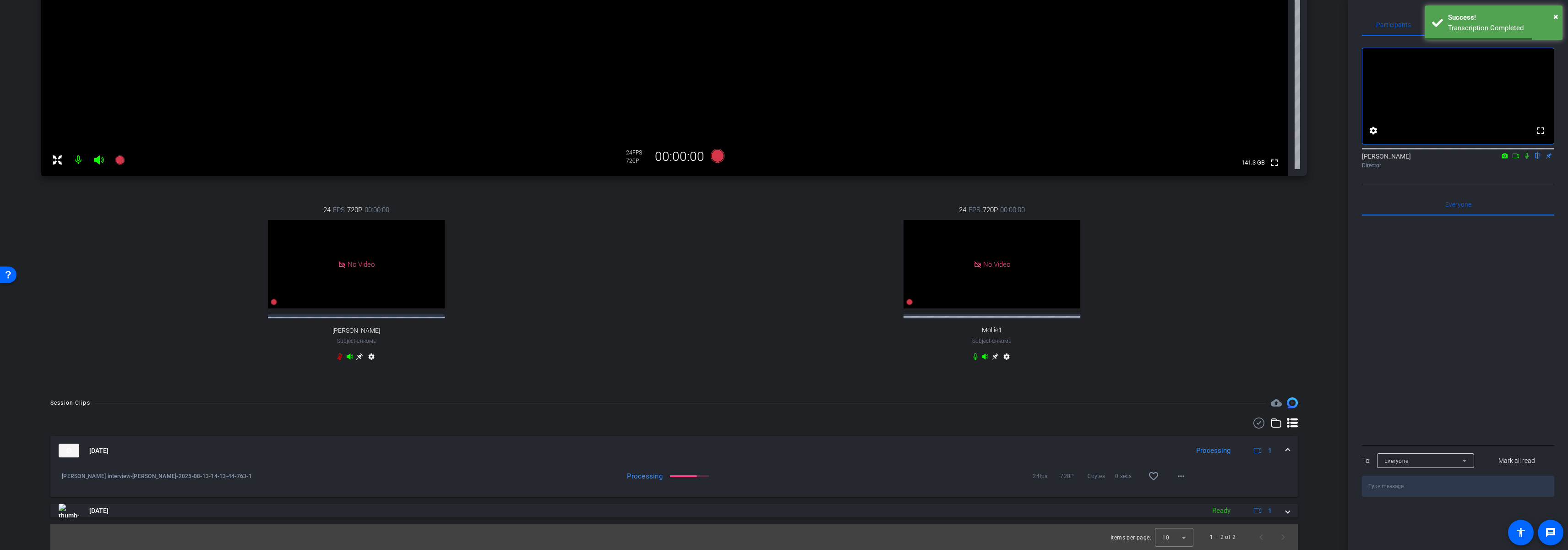
scroll to position [219, 0]
click at [1286, 451] on span at bounding box center [1288, 451] width 4 height 10
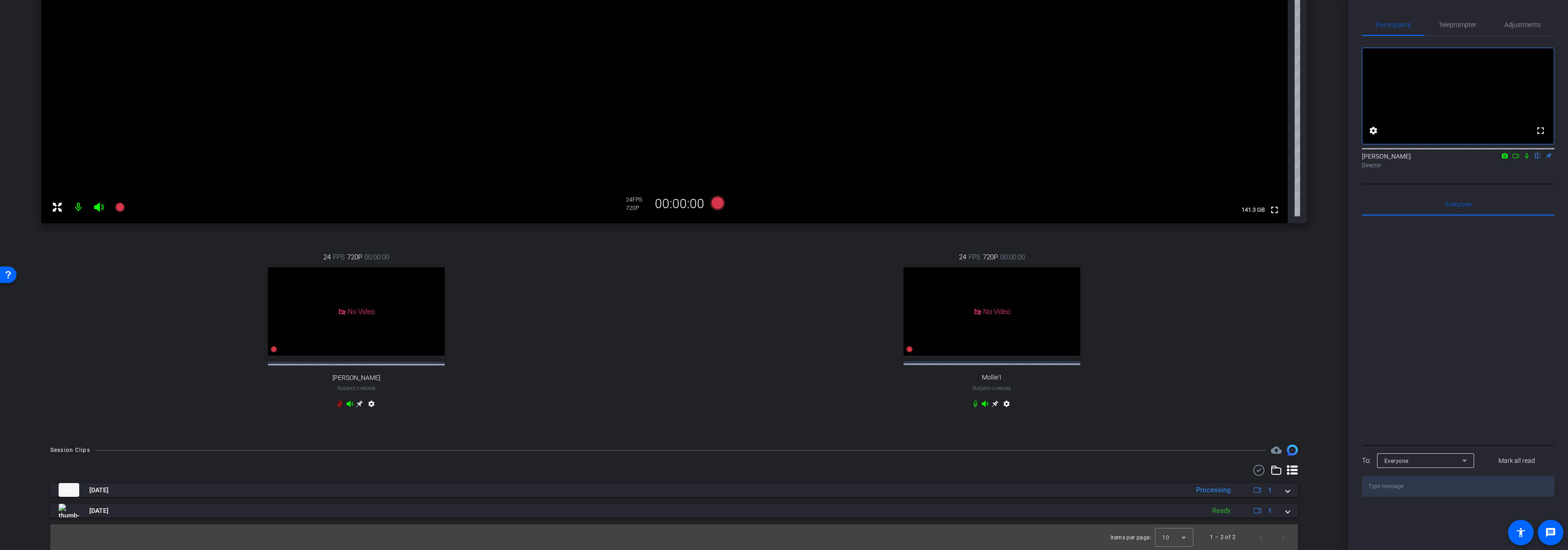
scroll to position [0, 0]
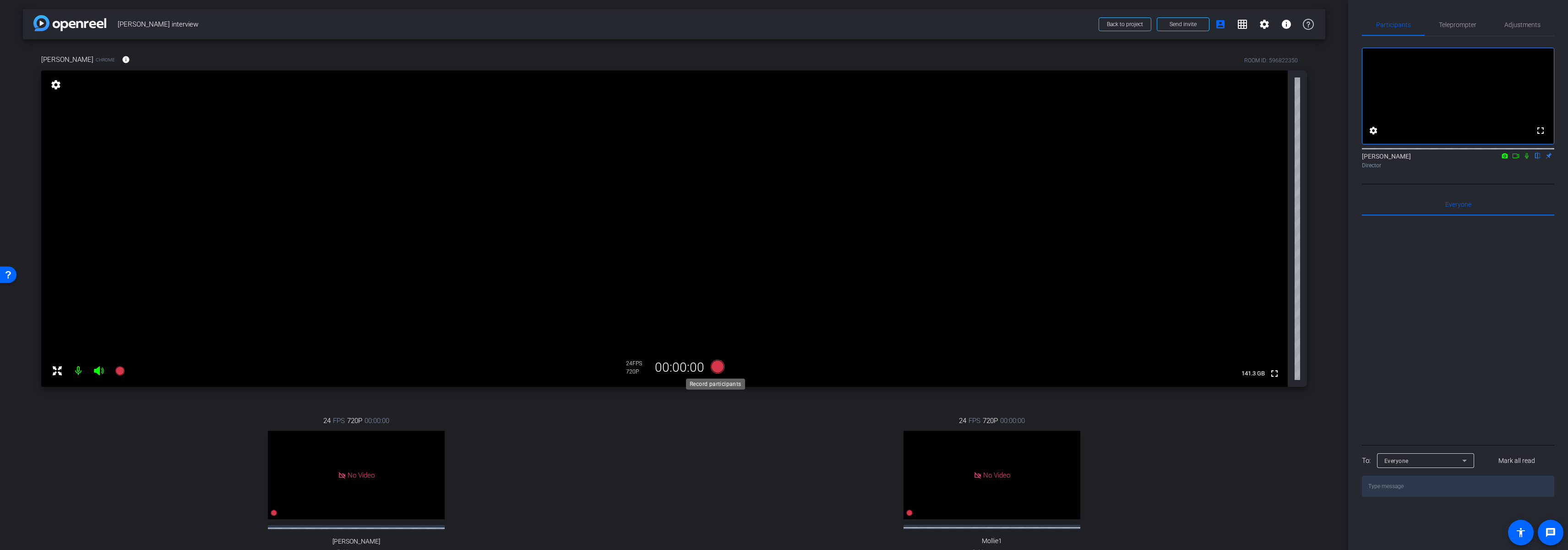
click at [716, 367] on icon at bounding box center [718, 367] width 14 height 14
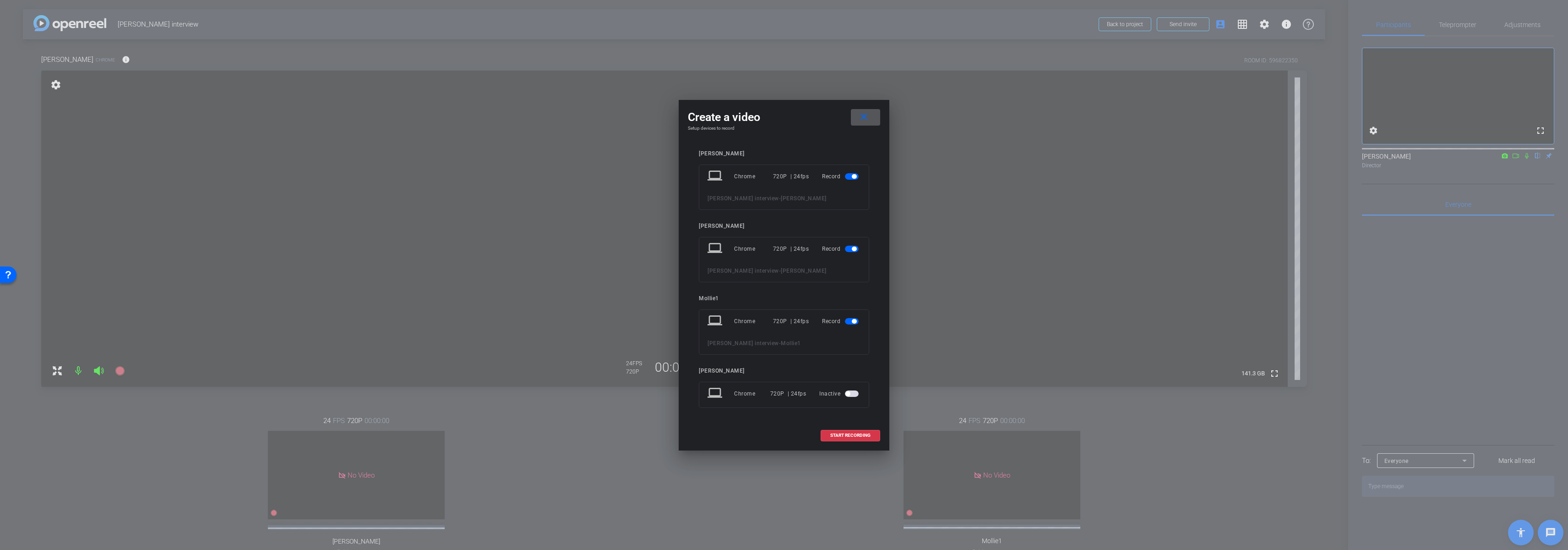
click at [853, 175] on span "button" at bounding box center [854, 177] width 5 height 5
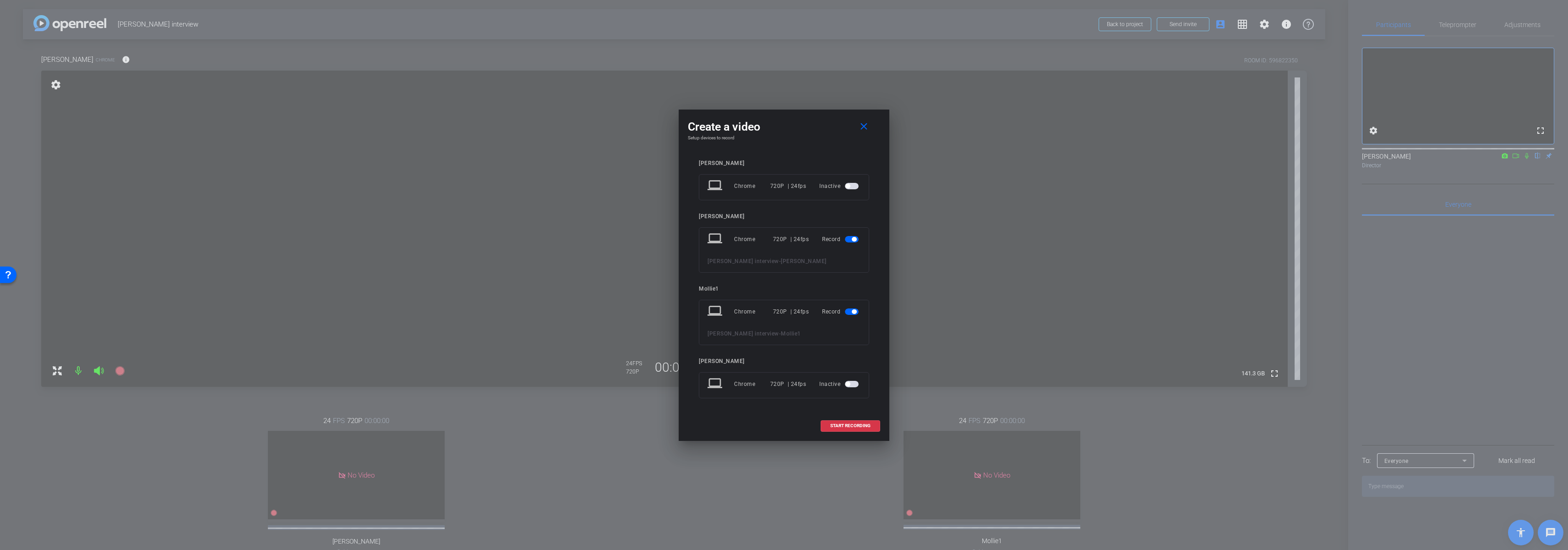
click at [852, 311] on span "button" at bounding box center [854, 312] width 5 height 5
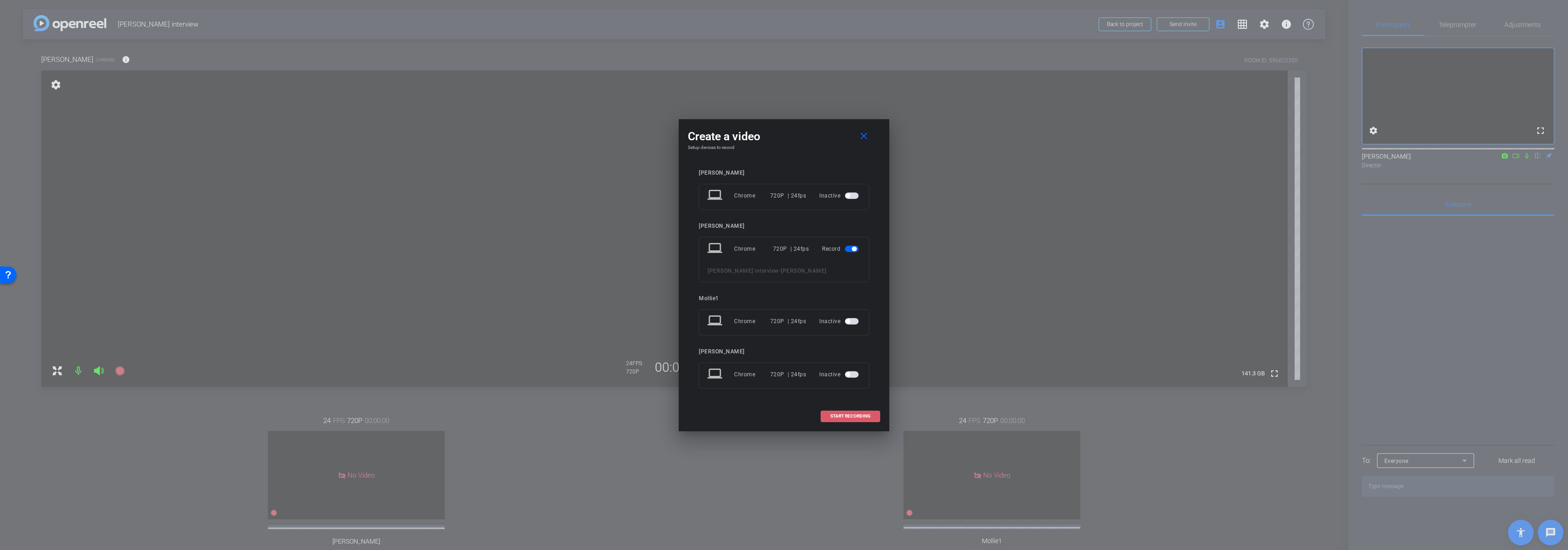
click at [855, 415] on span "START RECORDING" at bounding box center [850, 416] width 40 height 5
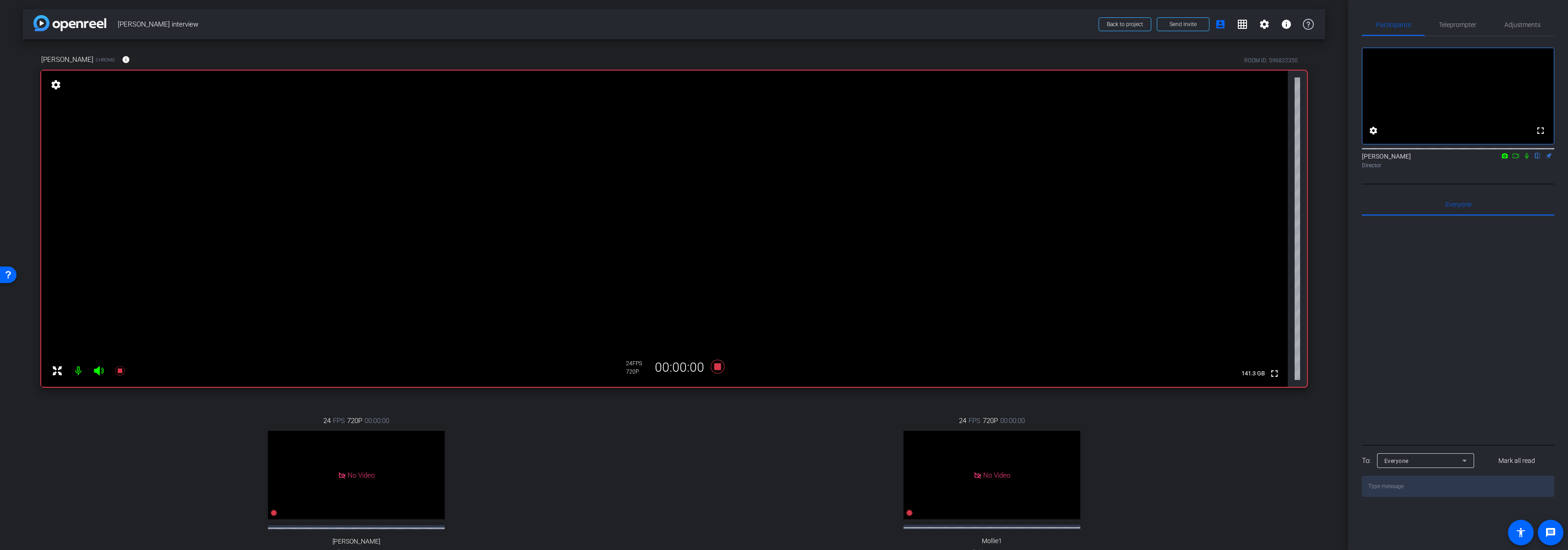
click at [1527, 159] on icon at bounding box center [1527, 156] width 7 height 7
click at [1527, 159] on icon at bounding box center [1527, 156] width 7 height 7
click at [1521, 172] on div "[PERSON_NAME] flip Director" at bounding box center [1458, 158] width 192 height 28
click at [717, 365] on icon at bounding box center [718, 367] width 14 height 14
click at [713, 367] on icon at bounding box center [718, 367] width 14 height 14
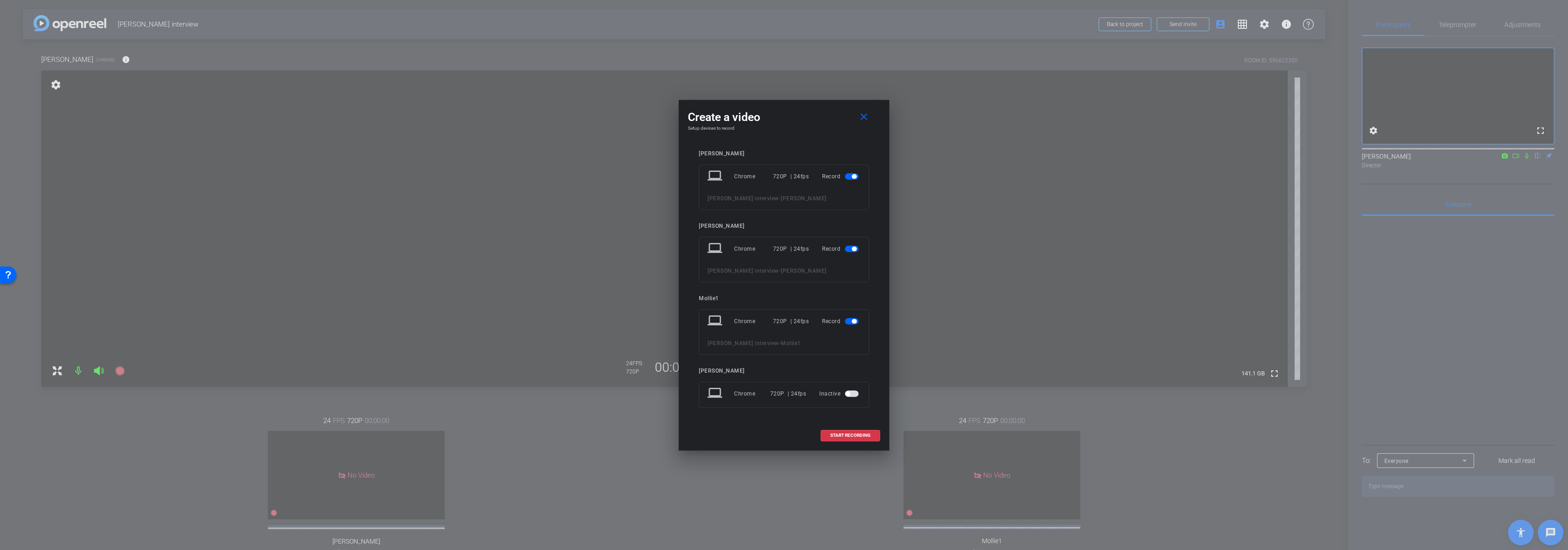
click at [853, 172] on mat-slide-toggle at bounding box center [853, 177] width 16 height 11
click at [855, 176] on span "button" at bounding box center [854, 177] width 5 height 5
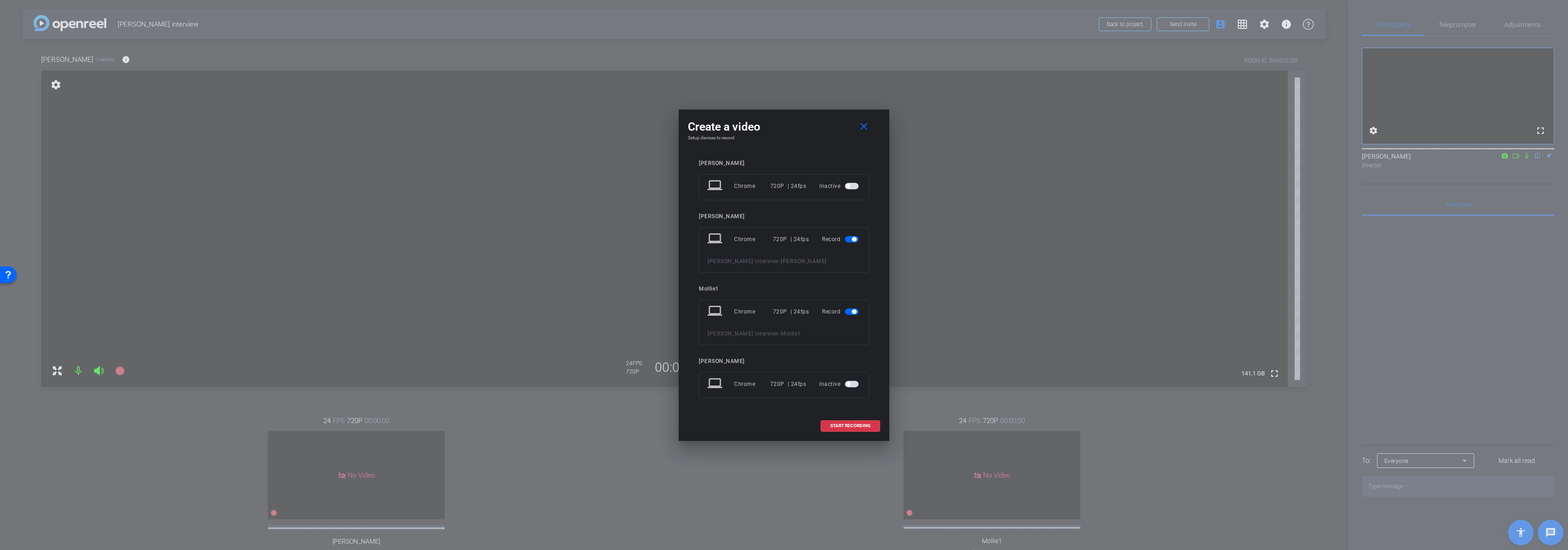
click at [852, 314] on span "button" at bounding box center [852, 311] width 14 height 7
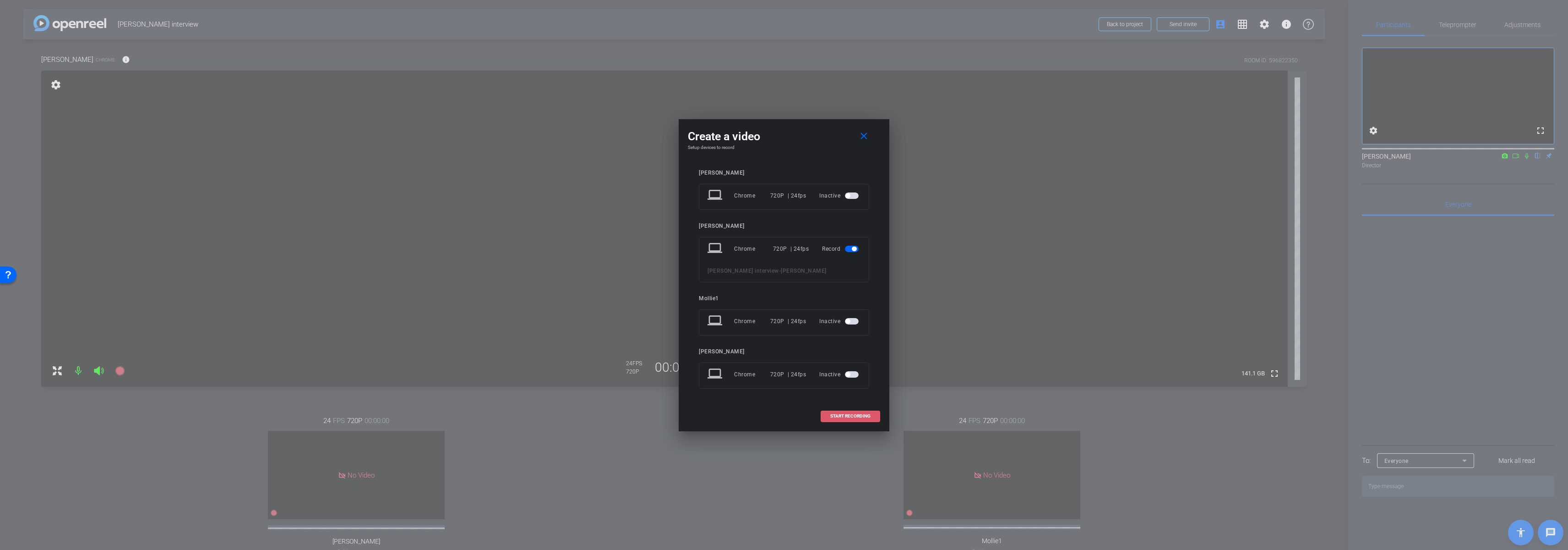
click at [852, 415] on span "START RECORDING" at bounding box center [850, 416] width 40 height 5
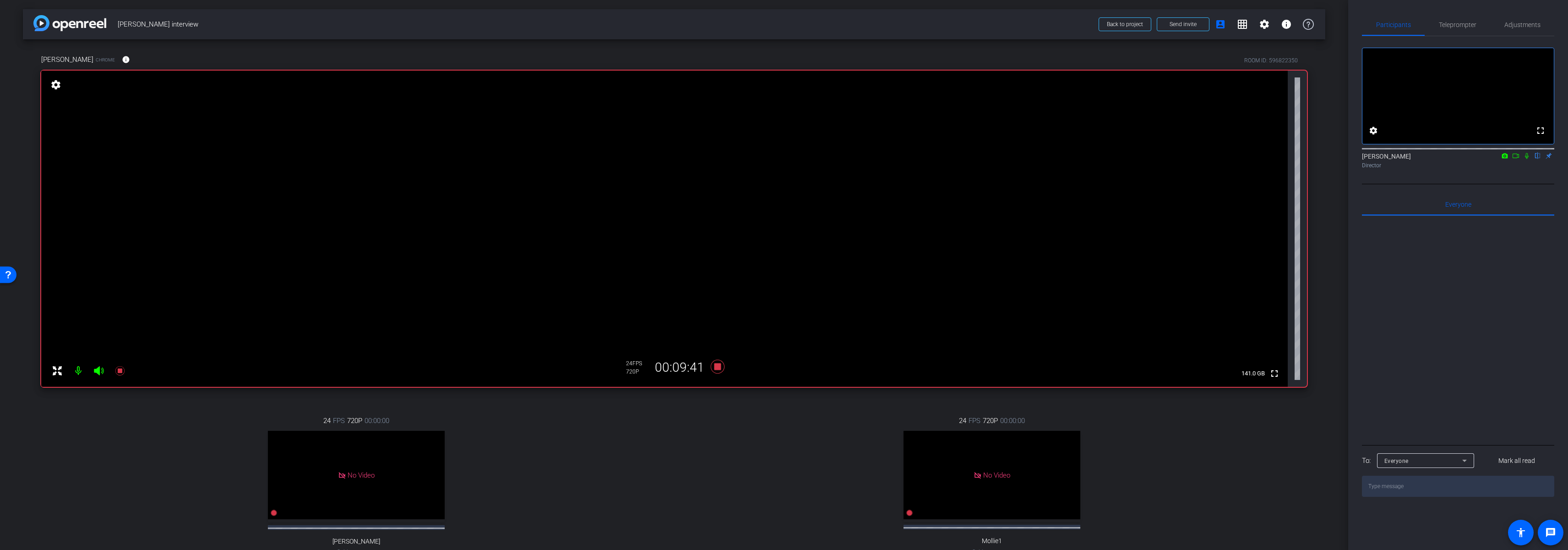
click at [711, 409] on div "24 FPS 720P 00:00:00 No Video Mollie1 Subject - Chrome settings" at bounding box center [992, 495] width 631 height 189
click at [713, 367] on icon at bounding box center [718, 367] width 14 height 14
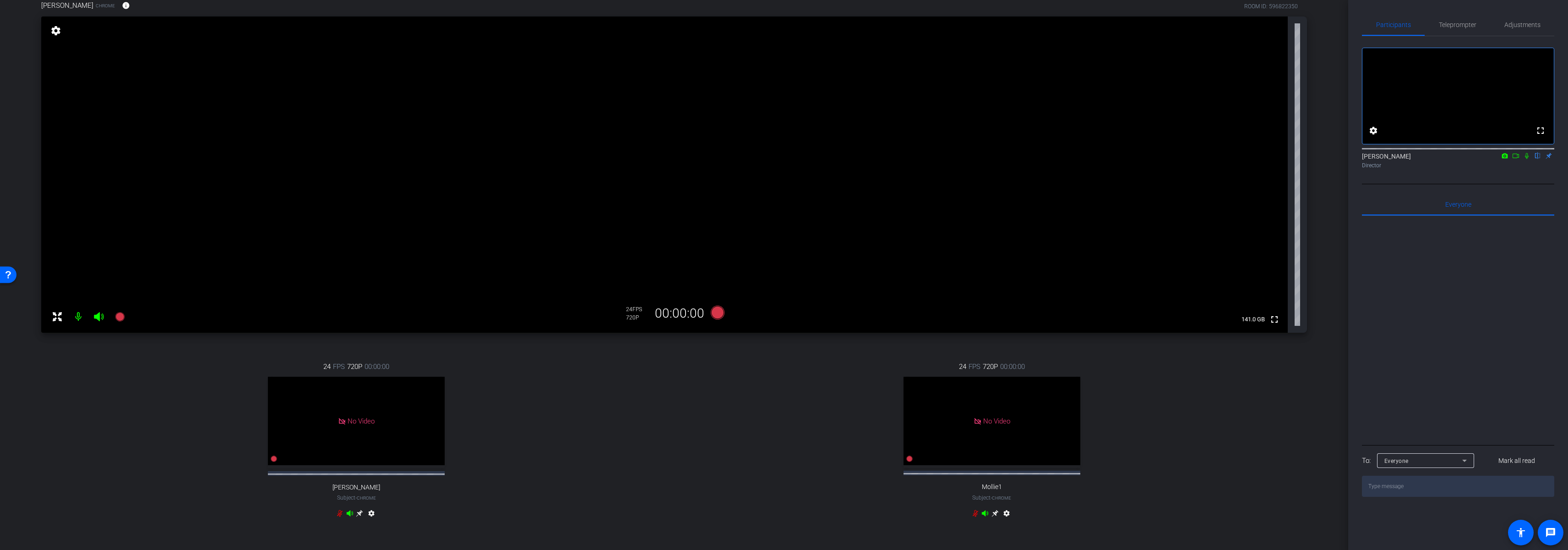
scroll to position [71, 0]
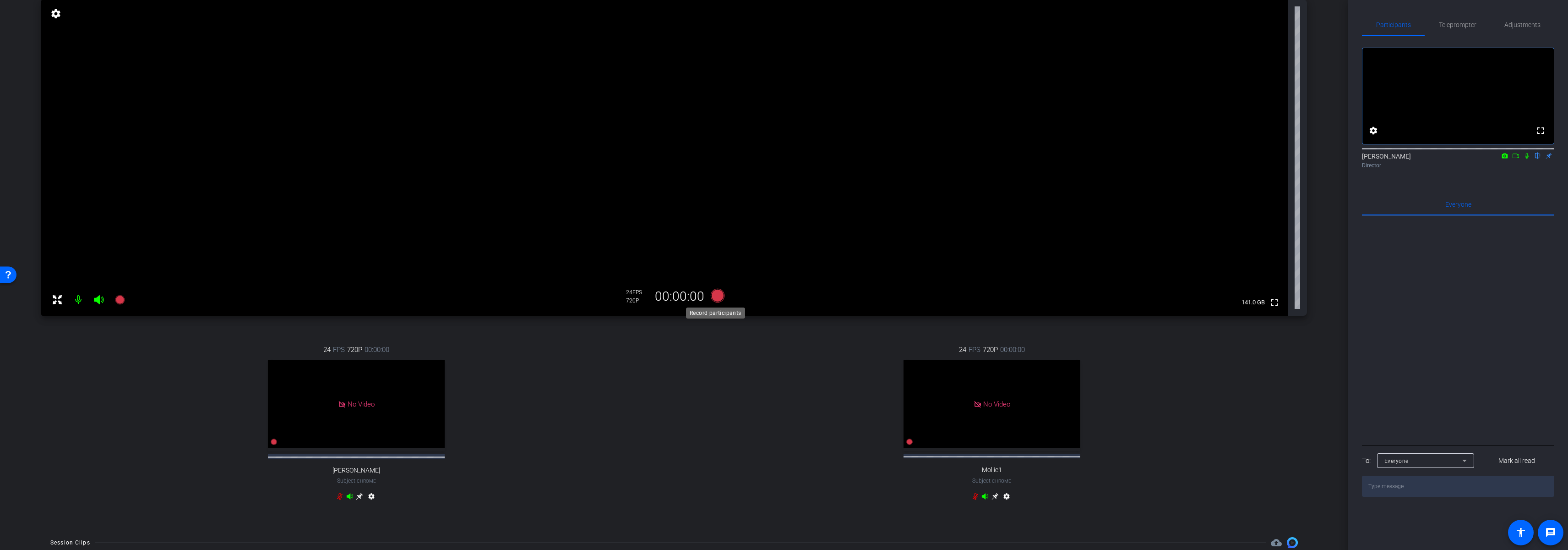
click at [716, 295] on icon at bounding box center [718, 295] width 14 height 14
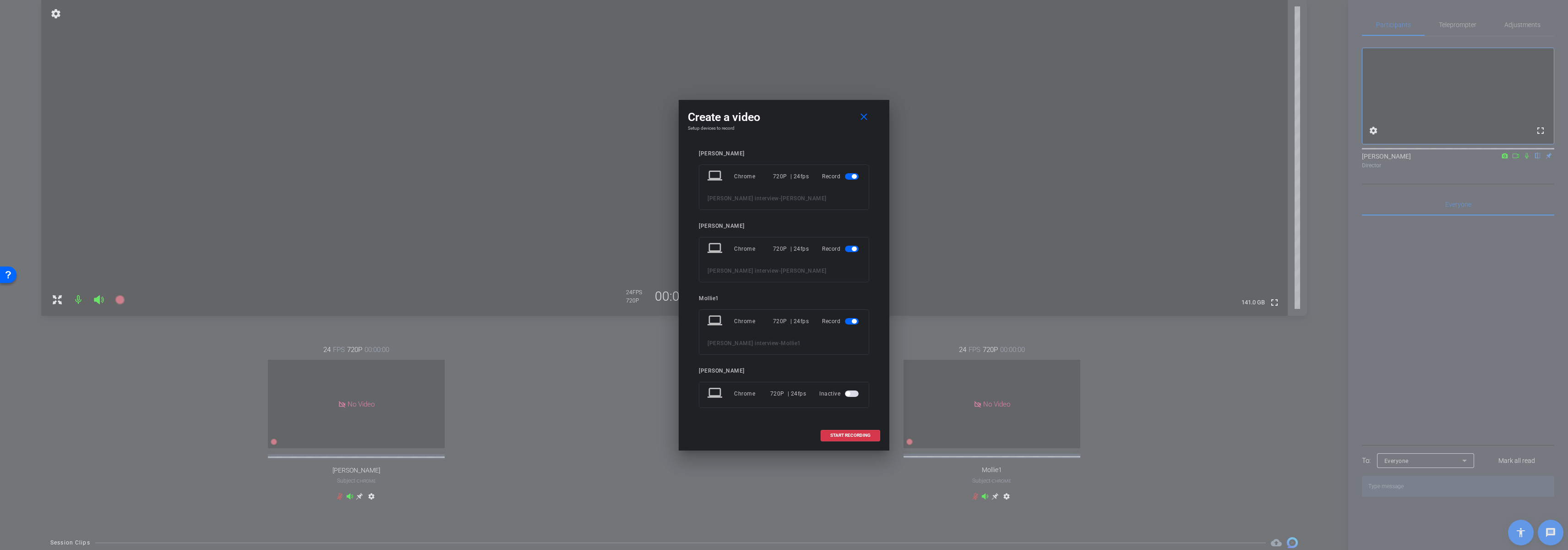
click at [852, 178] on span "button" at bounding box center [854, 177] width 5 height 5
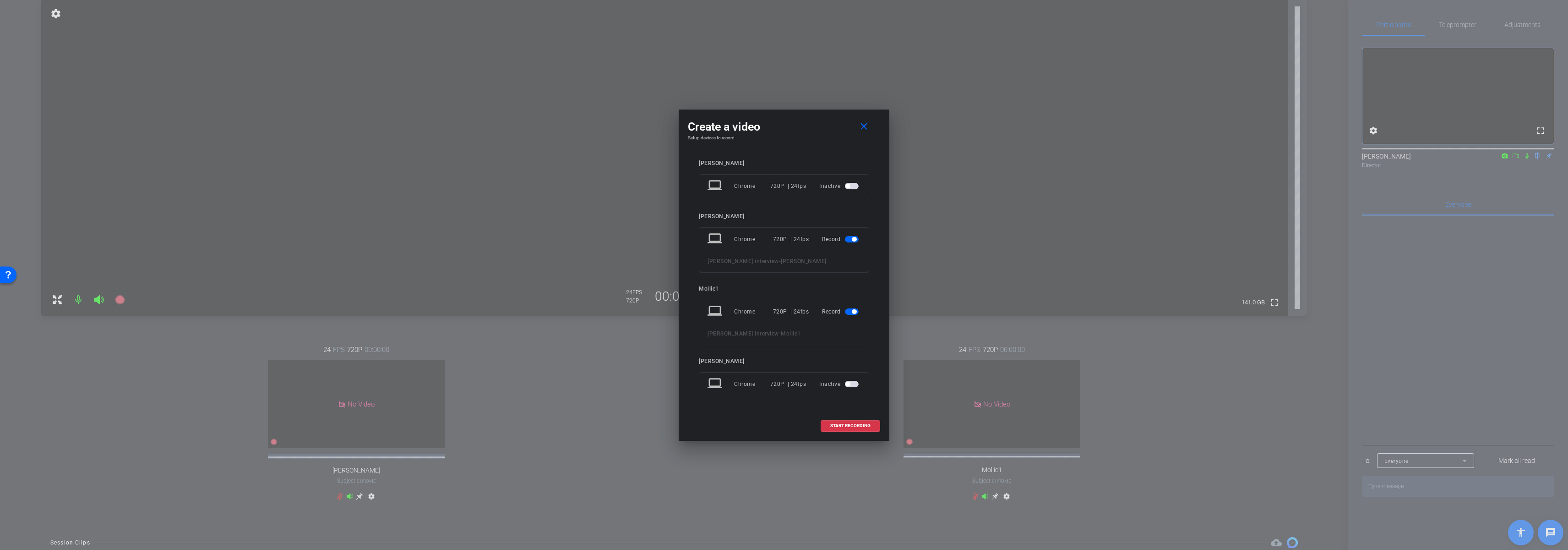
click at [852, 310] on span "button" at bounding box center [854, 312] width 5 height 5
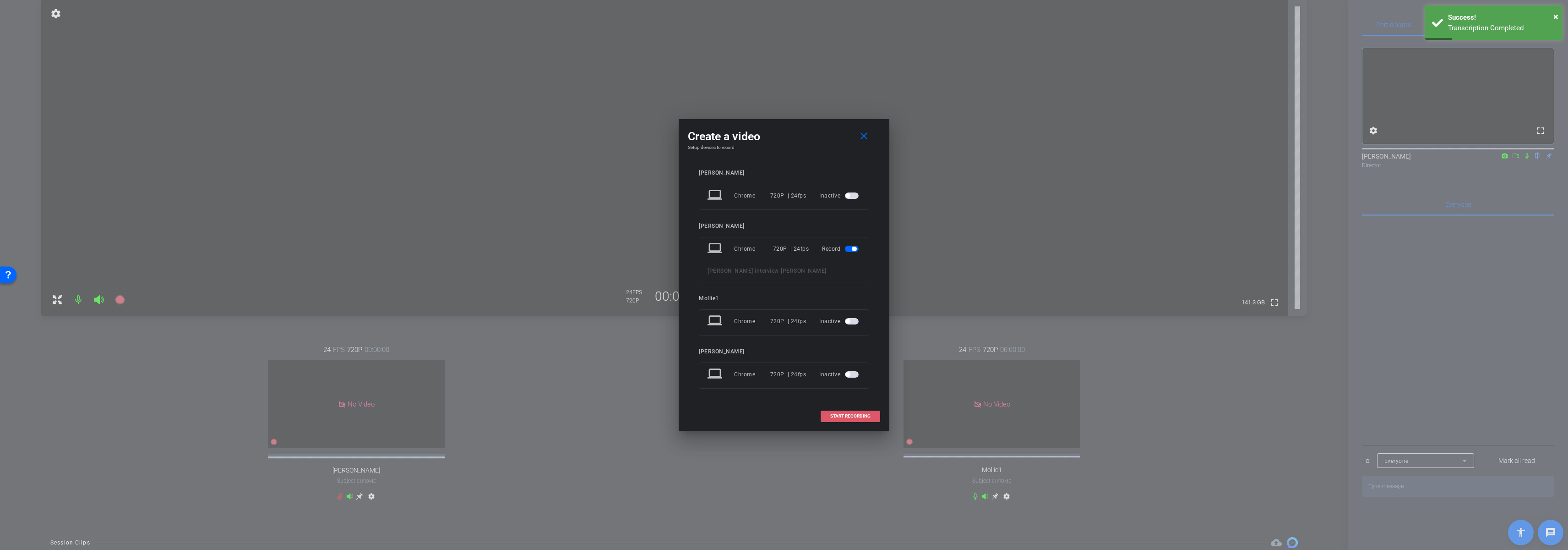
click at [856, 415] on span "START RECORDING" at bounding box center [850, 416] width 40 height 5
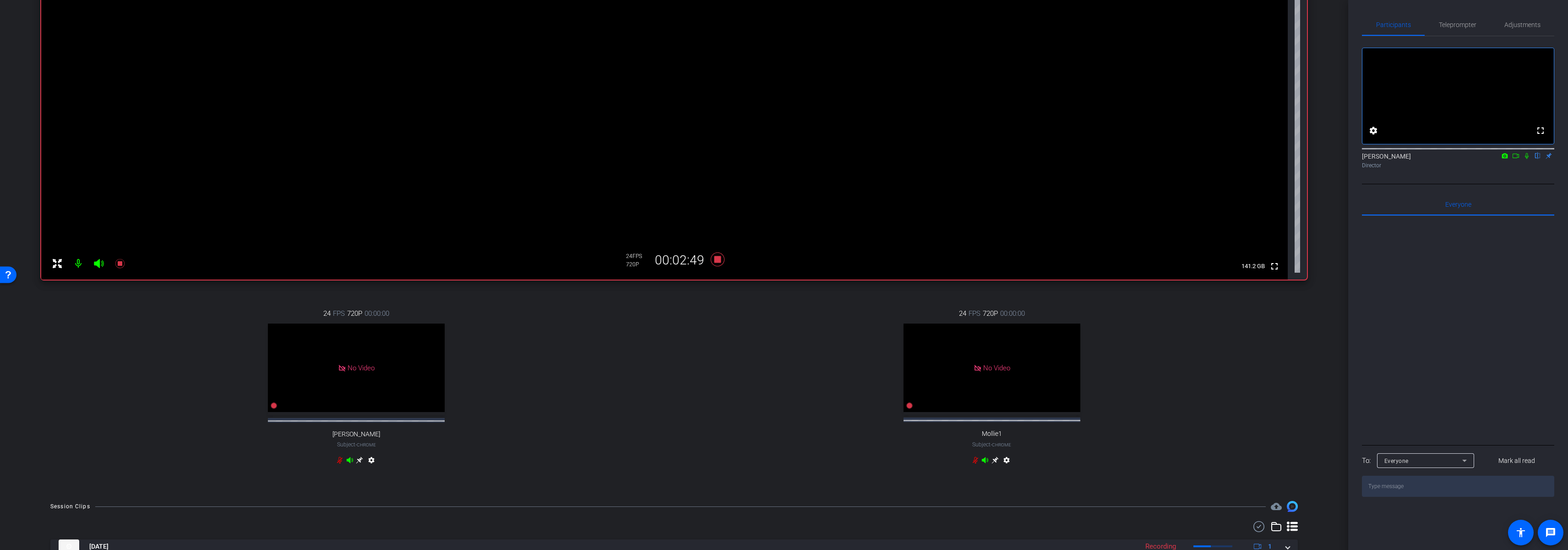
scroll to position [0, 0]
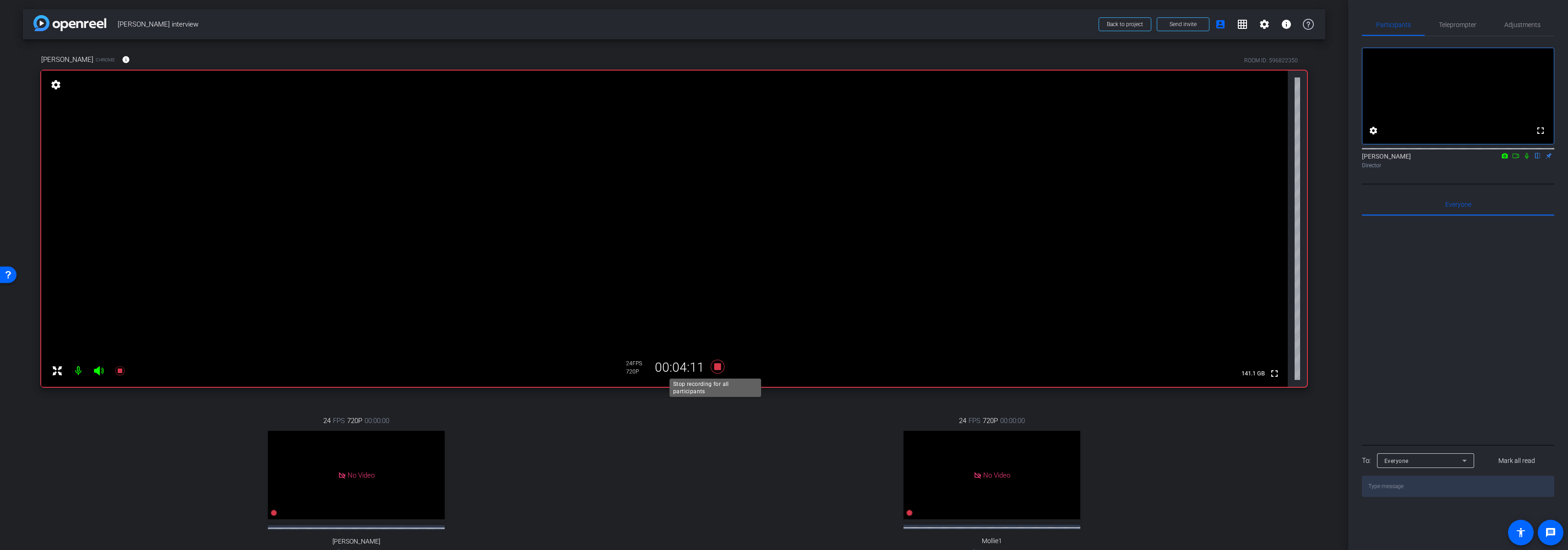
click at [718, 368] on icon at bounding box center [718, 367] width 14 height 14
click at [687, 451] on div "24 FPS 720P 00:00:00 No Video Mollie1 Subject - Chrome settings" at bounding box center [992, 495] width 631 height 189
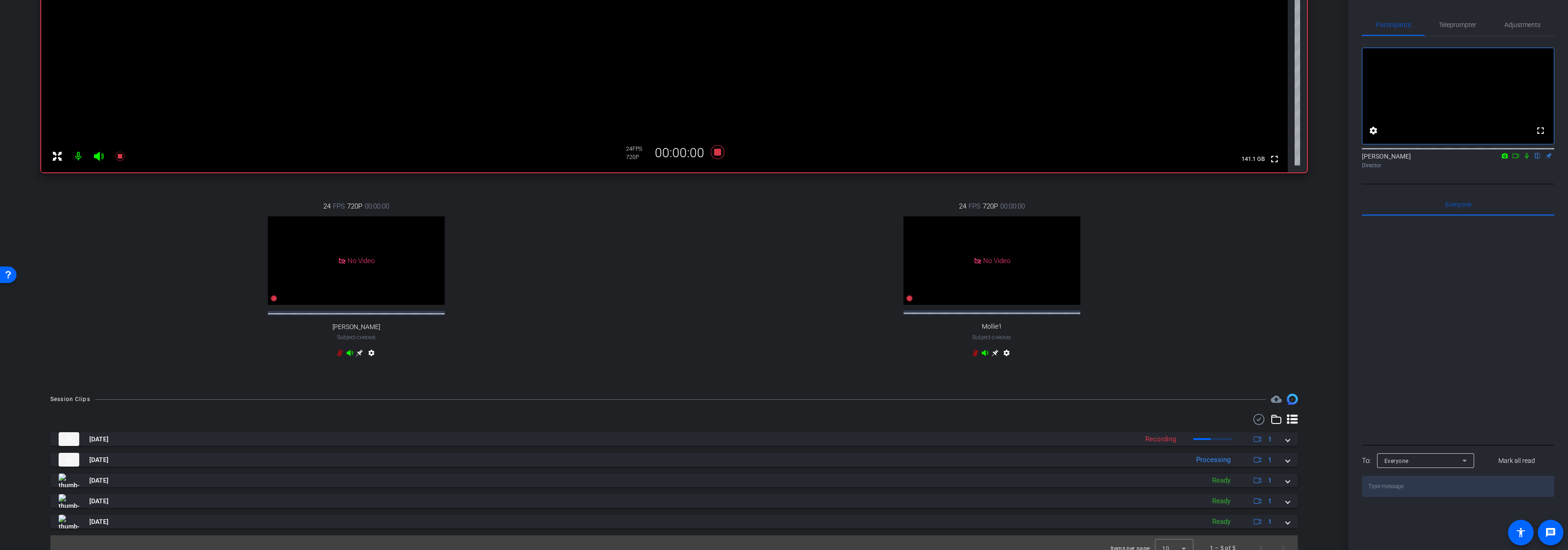
scroll to position [234, 0]
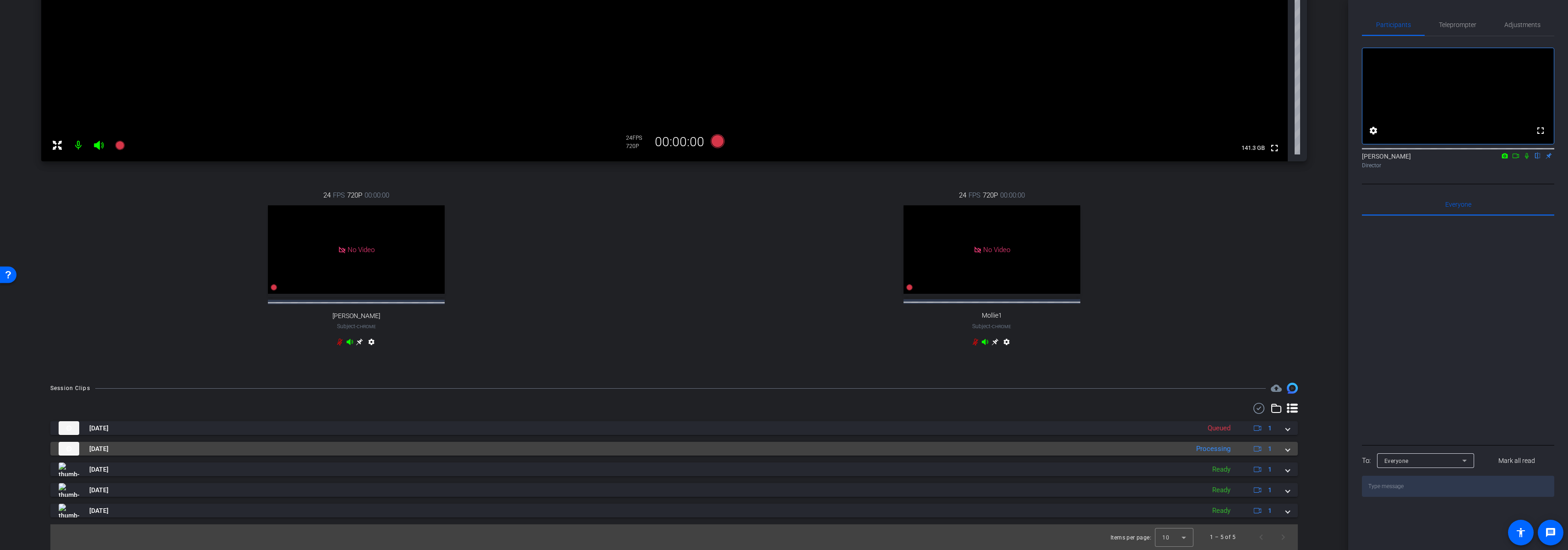
click at [631, 445] on mat-panel-title "[DATE]" at bounding box center [621, 448] width 1125 height 14
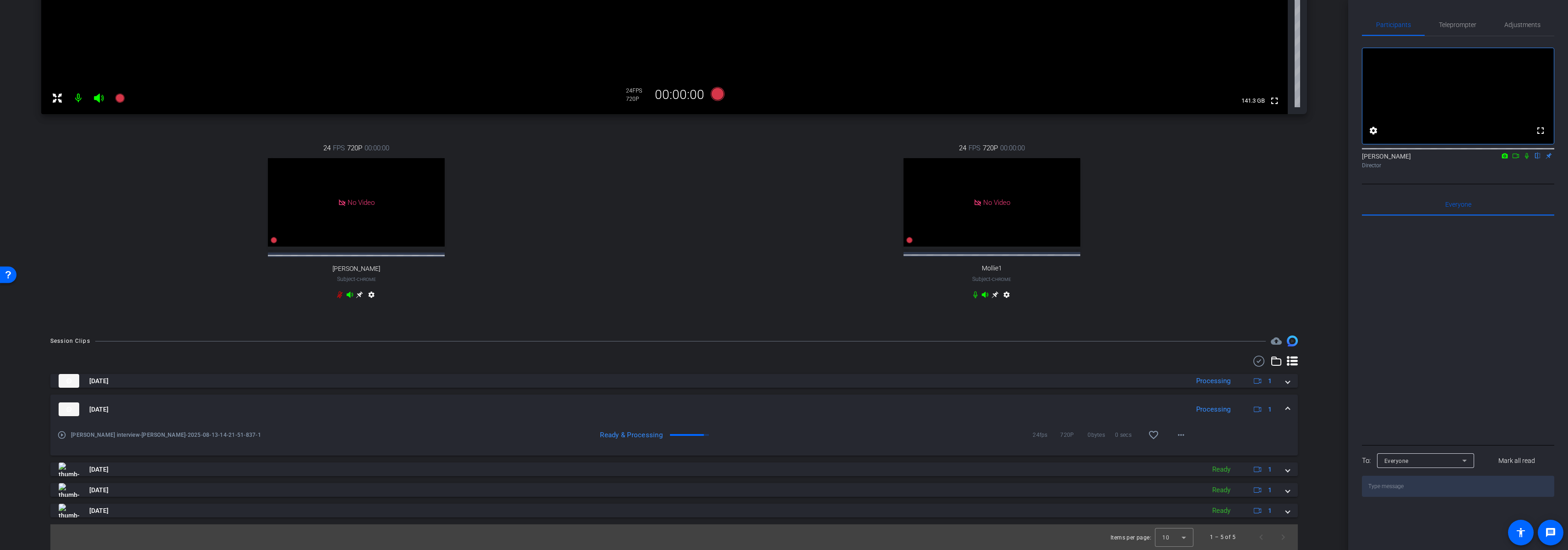
scroll to position [281, 0]
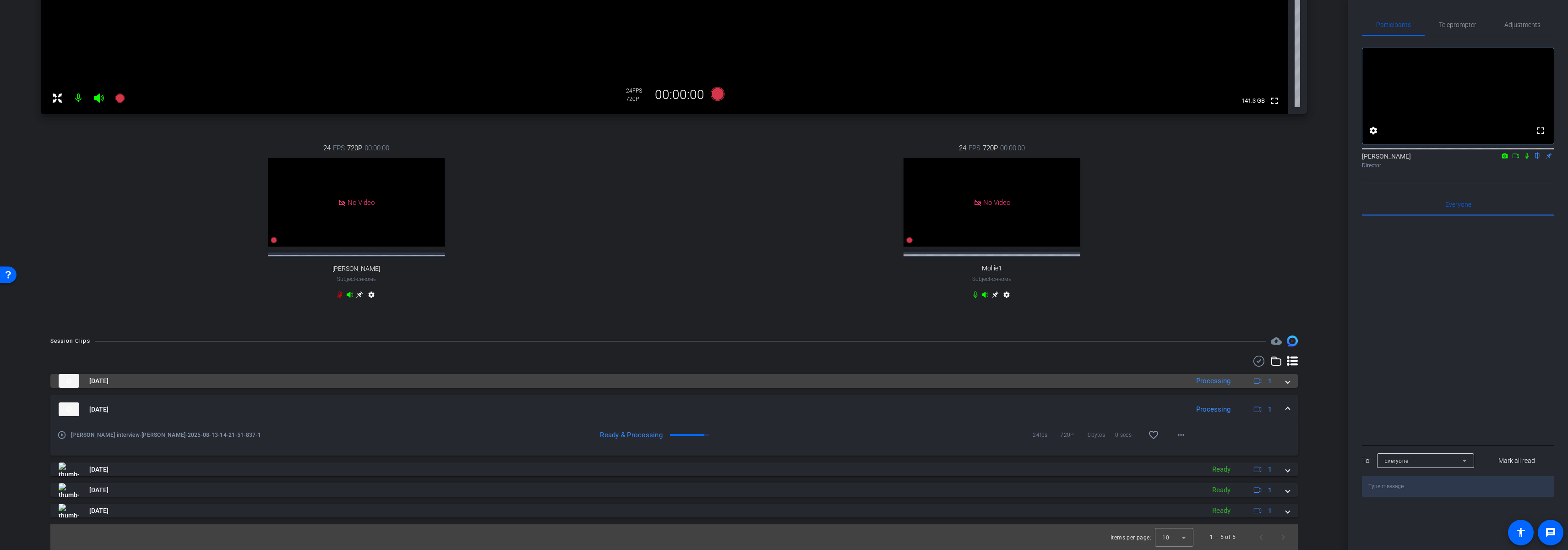
click at [703, 378] on mat-panel-title "[DATE]" at bounding box center [621, 381] width 1125 height 14
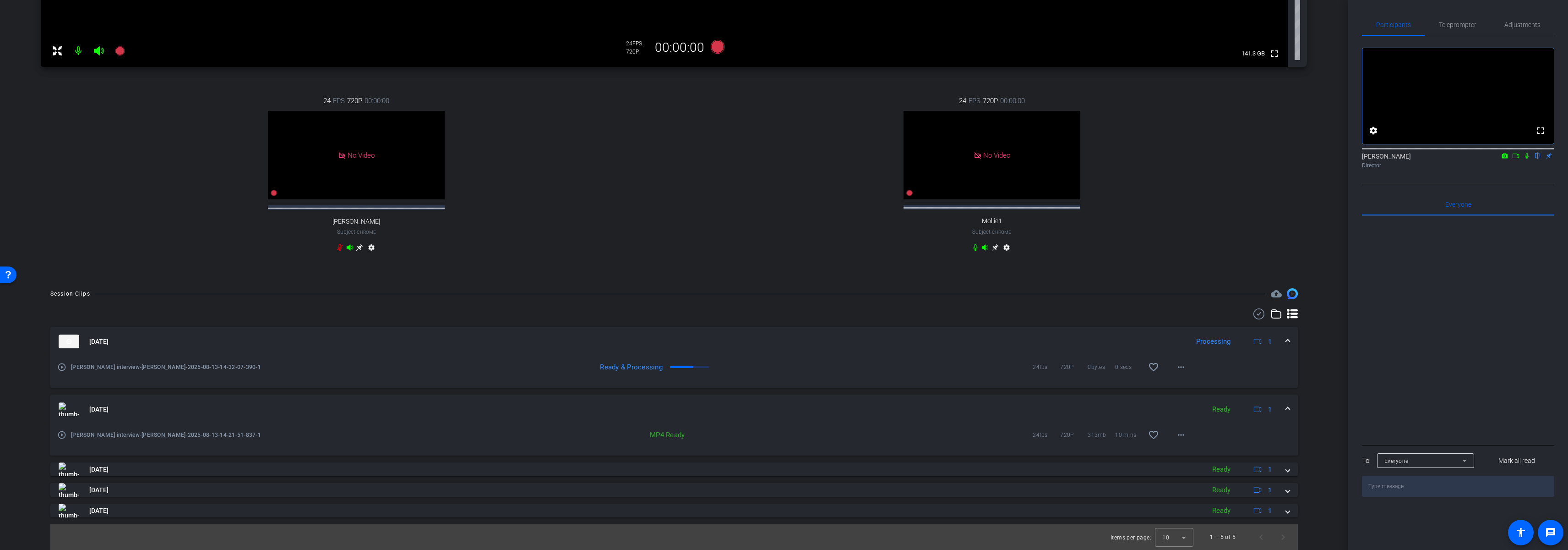
scroll to position [328, 0]
click at [1286, 408] on span at bounding box center [1288, 409] width 4 height 10
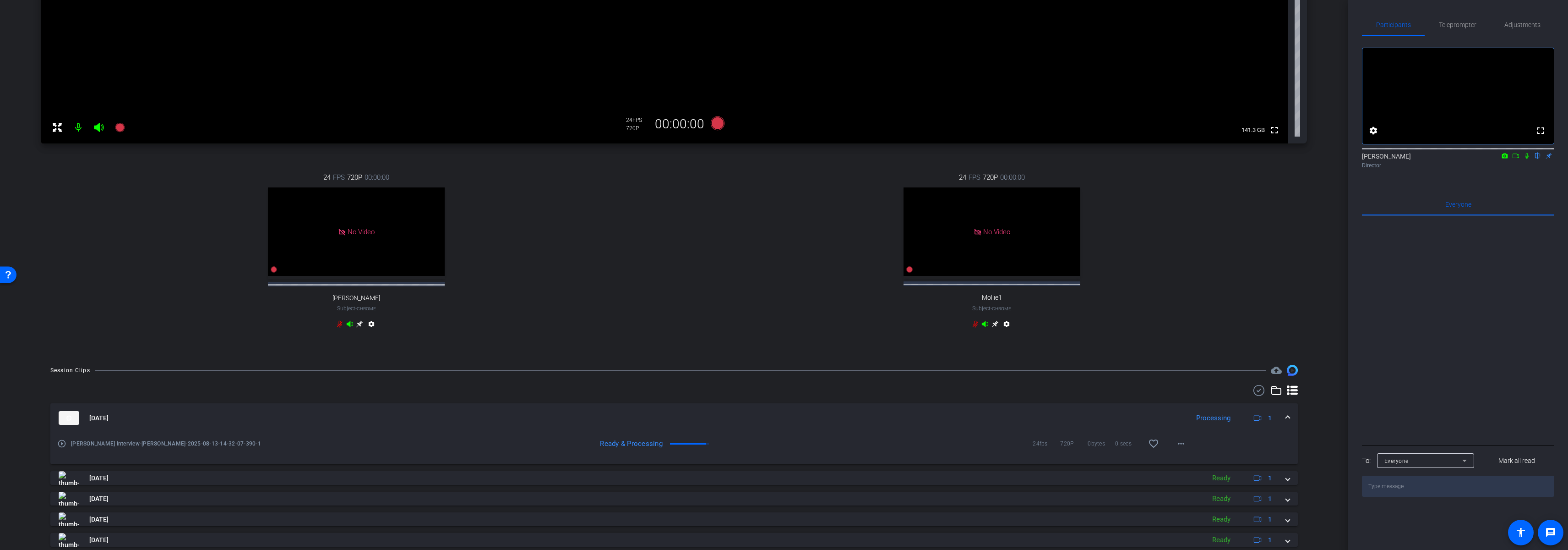
scroll to position [281, 0]
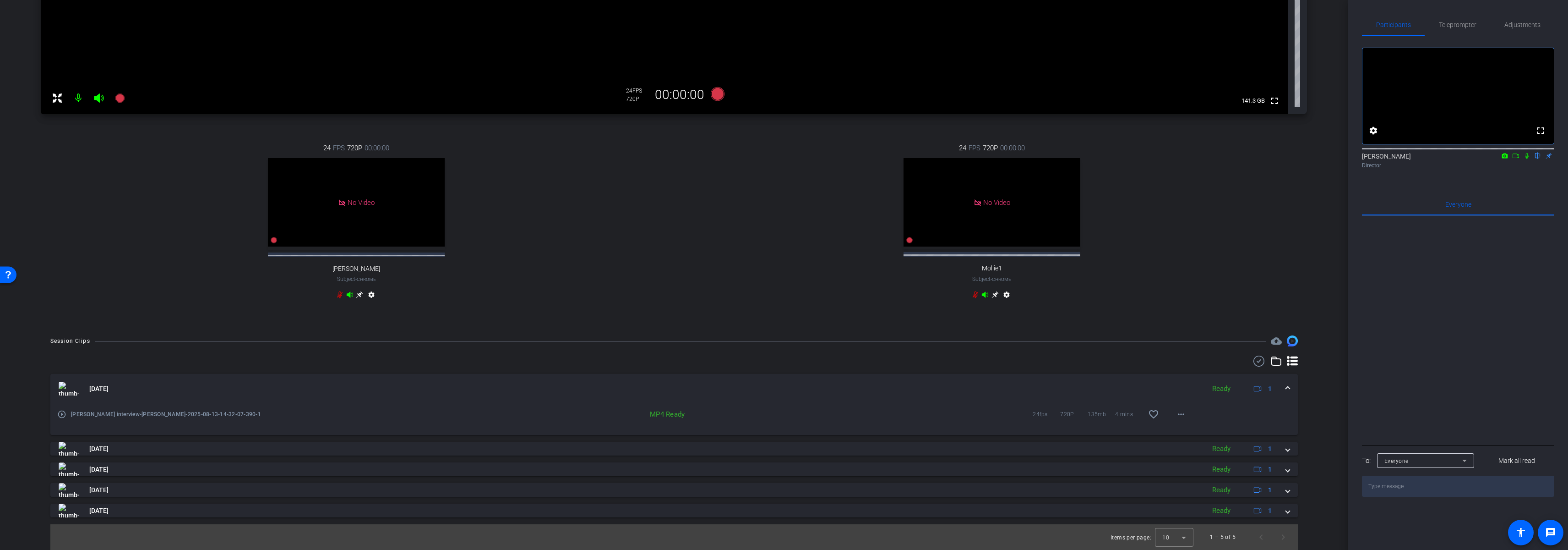
click at [1285, 386] on mat-expansion-panel-header "[DATE] Ready 1" at bounding box center [674, 389] width 1247 height 29
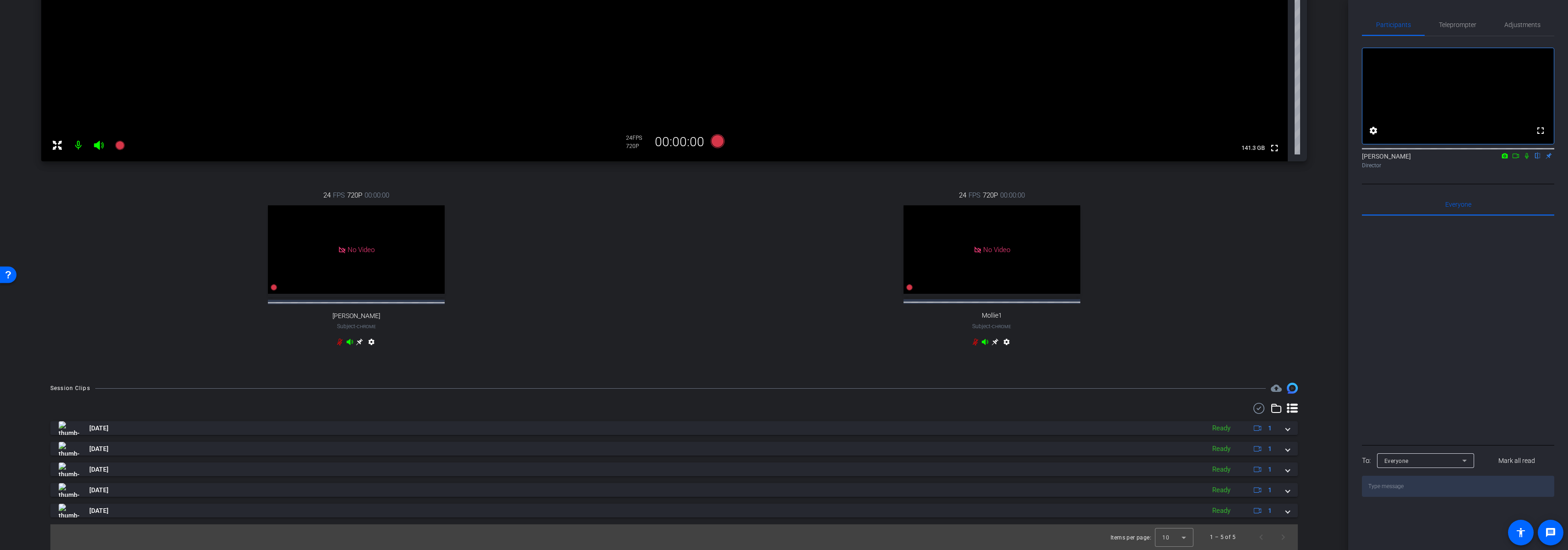
scroll to position [234, 0]
click at [621, 306] on div "24 FPS 720P 00:00:00 No Video [PERSON_NAME] Subject - Chrome settings" at bounding box center [357, 269] width 631 height 189
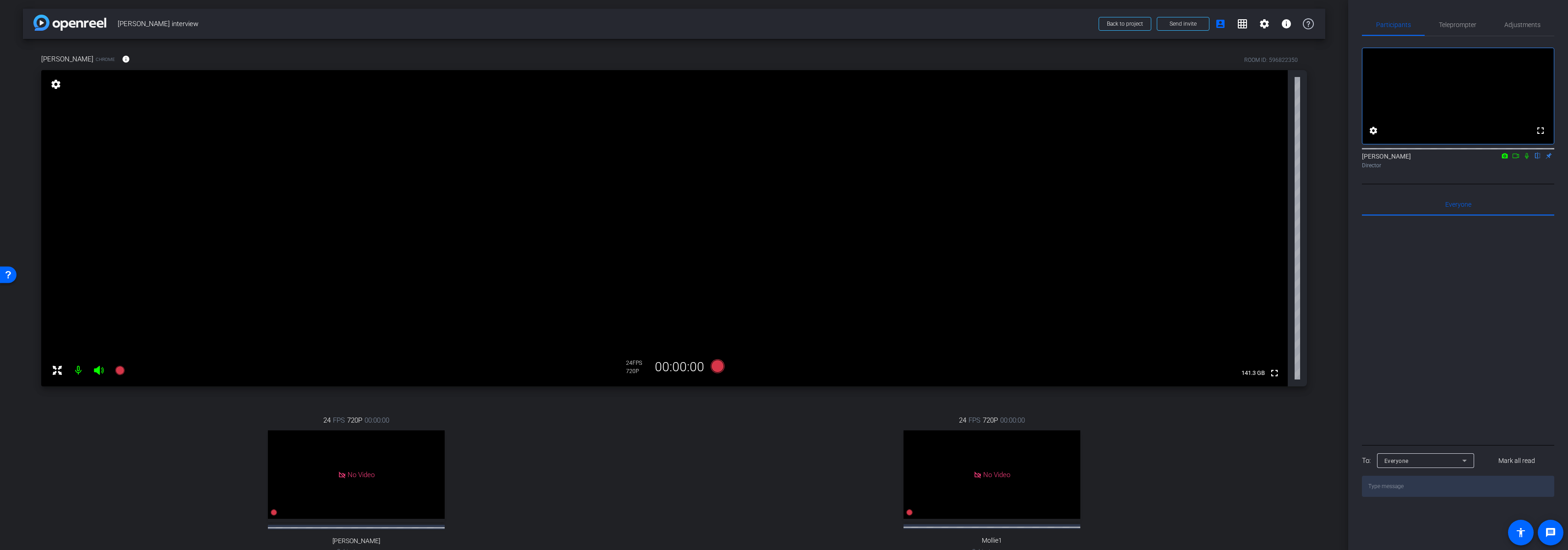
scroll to position [0, 0]
